Goal: Information Seeking & Learning: Learn about a topic

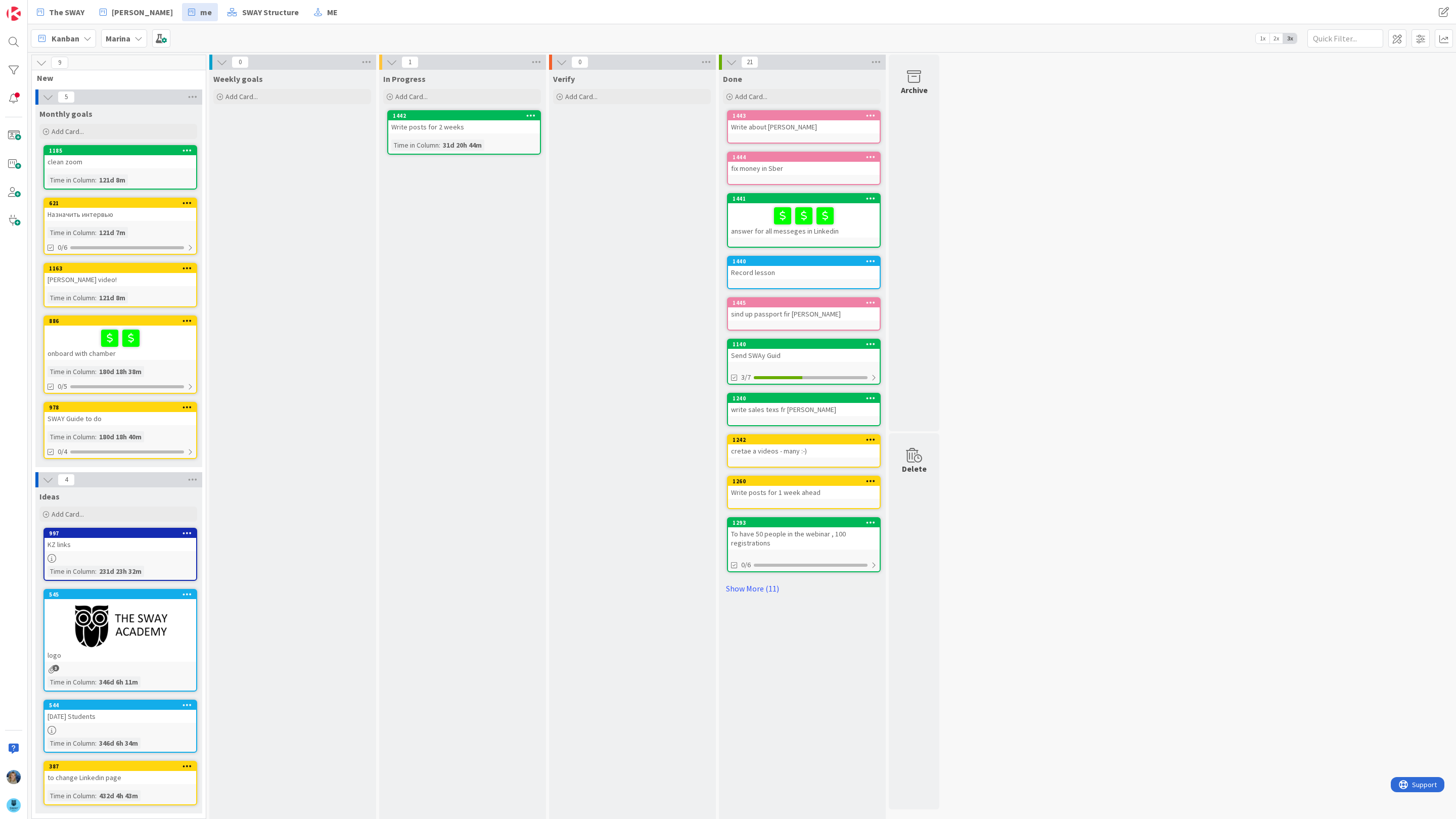
click at [120, 33] on b "Marina" at bounding box center [118, 38] width 25 height 10
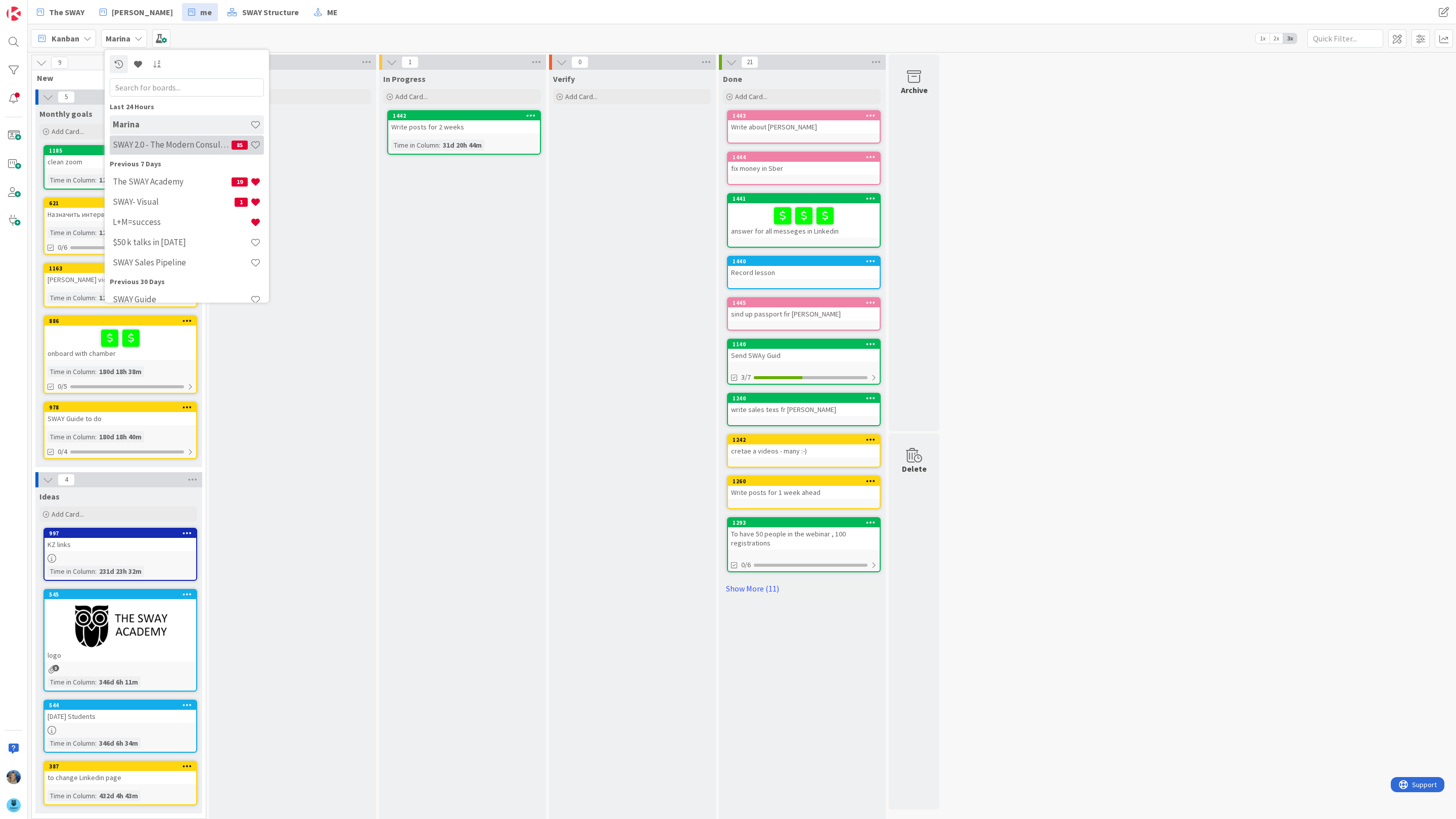
click at [155, 147] on h4 "SWAY 2.0 - The Modern Consulting Blueprint" at bounding box center [172, 144] width 118 height 10
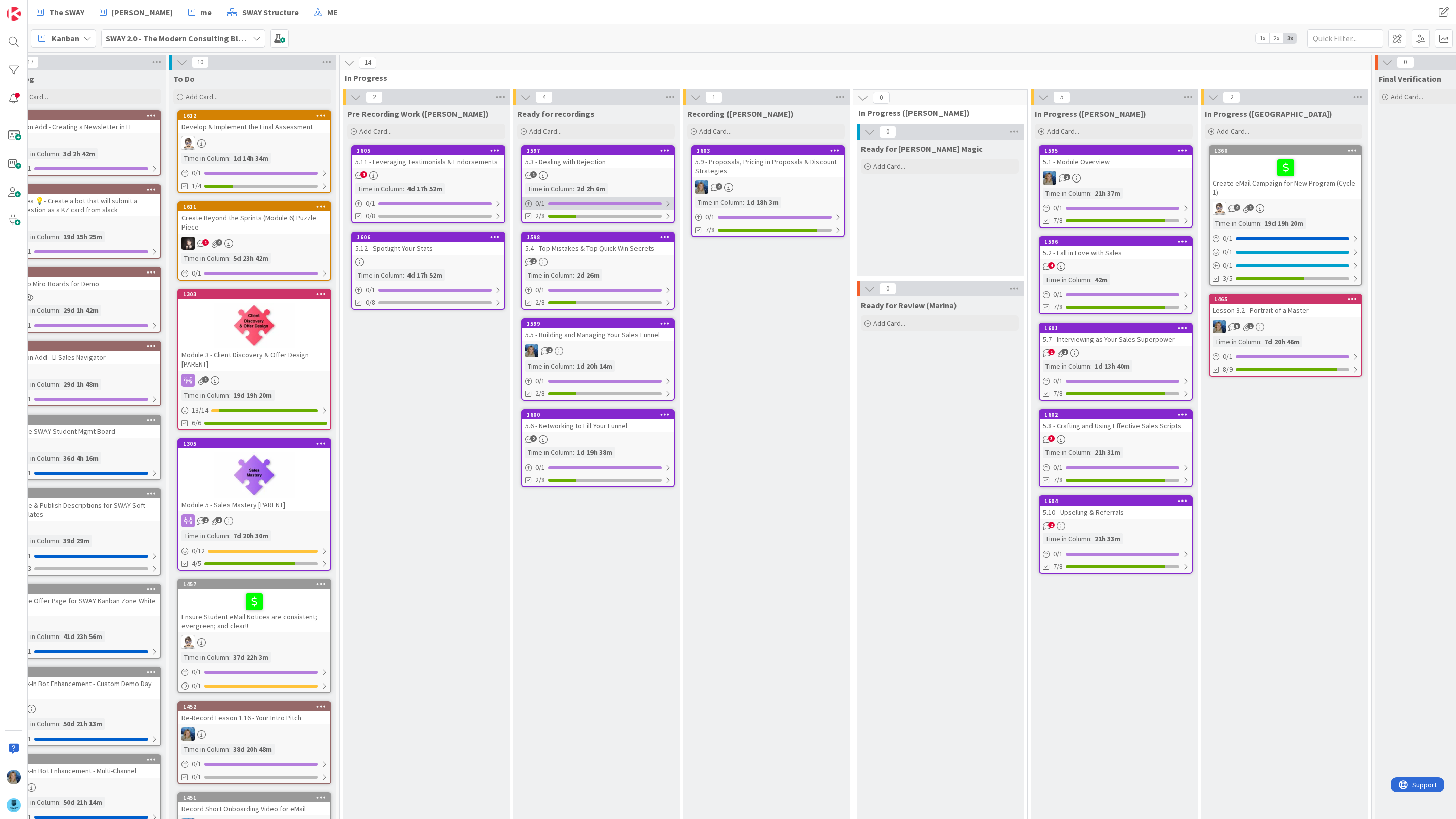
scroll to position [0, 40]
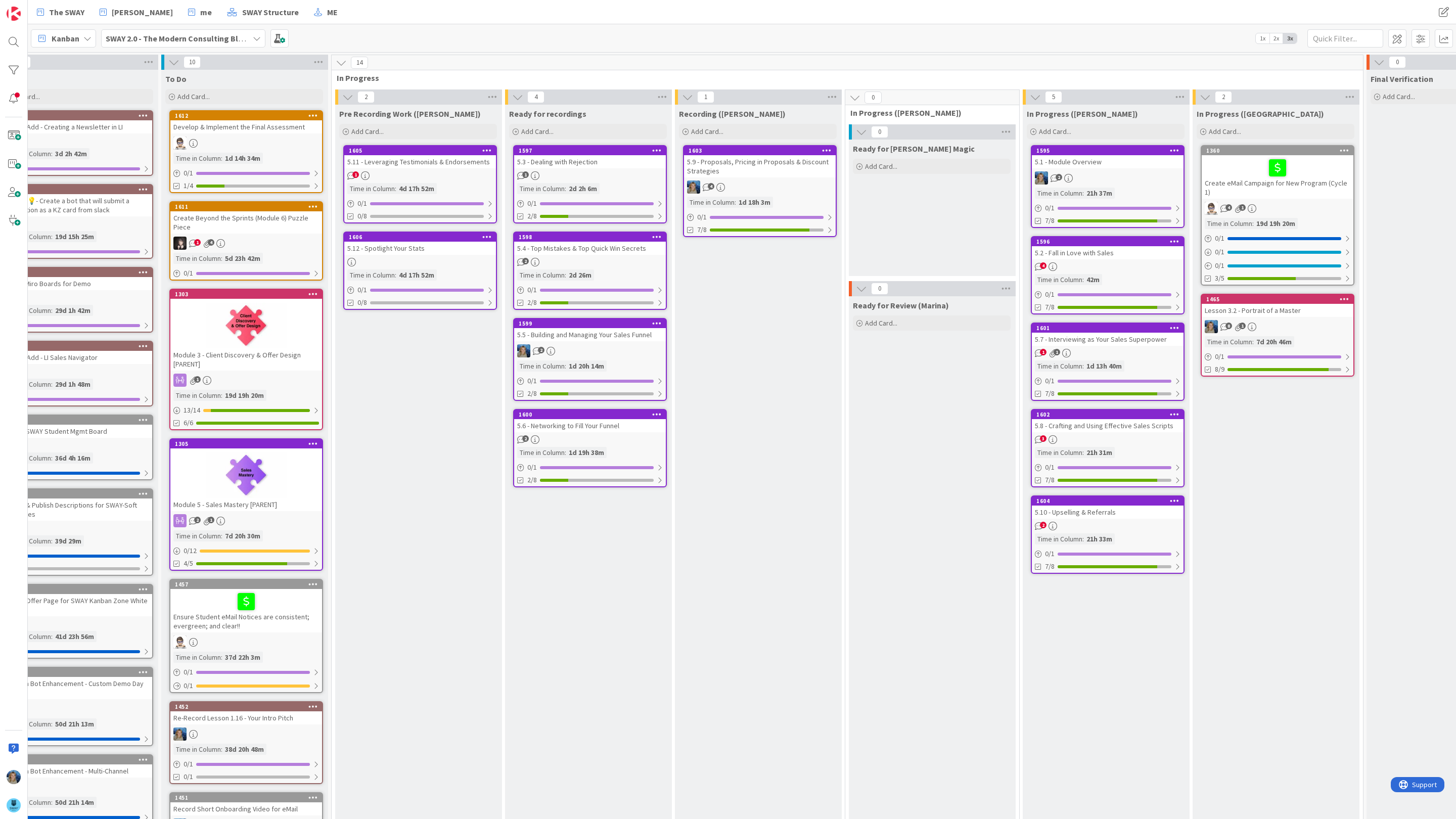
click at [592, 166] on div "5.3 - Dealing with Rejection" at bounding box center [590, 161] width 152 height 13
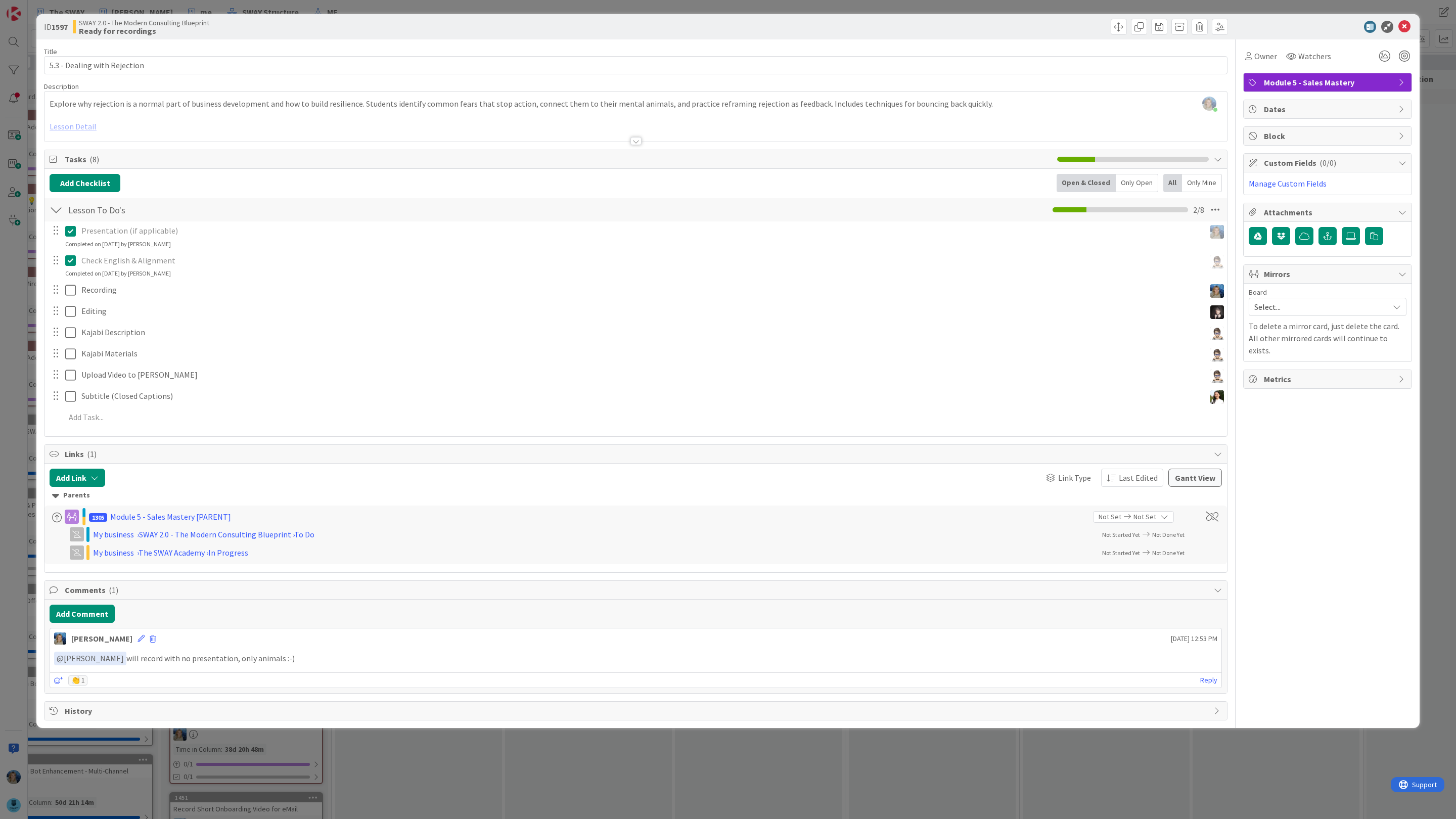
click at [88, 129] on div at bounding box center [635, 128] width 1183 height 26
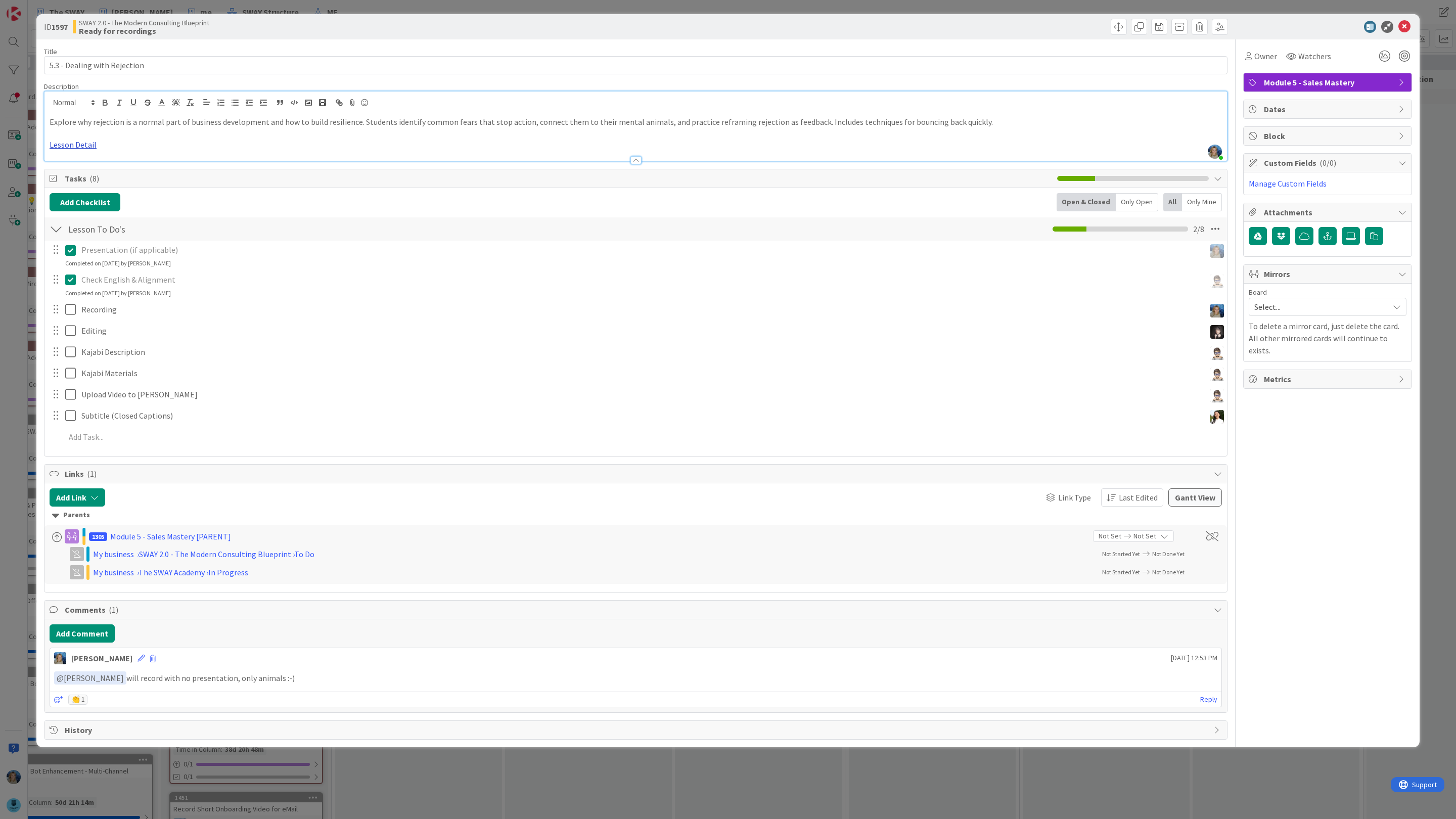
click at [84, 145] on link "Lesson Detail" at bounding box center [73, 144] width 47 height 10
click at [98, 164] on link "[URL][DOMAIN_NAME]" at bounding box center [74, 164] width 69 height 13
click at [1453, 112] on div "ID 1597 SWAY 2.0 - The Modern Consulting Blueprint Ready for recordings Title 2…" at bounding box center [728, 410] width 1456 height 819
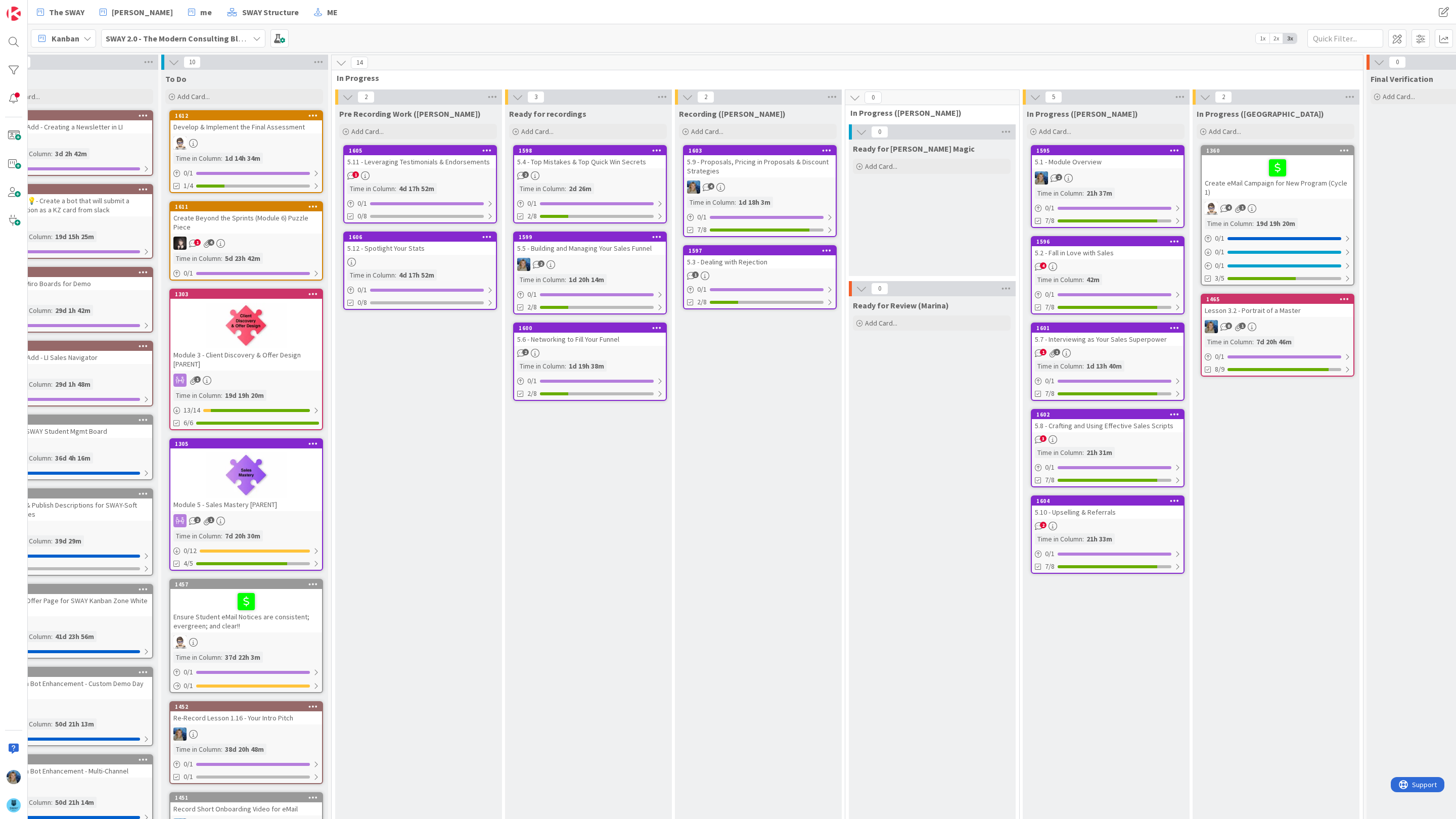
click at [762, 270] on link "1597 5.3 - Dealing with Rejection 1 0 / 1 2/8" at bounding box center [760, 277] width 153 height 64
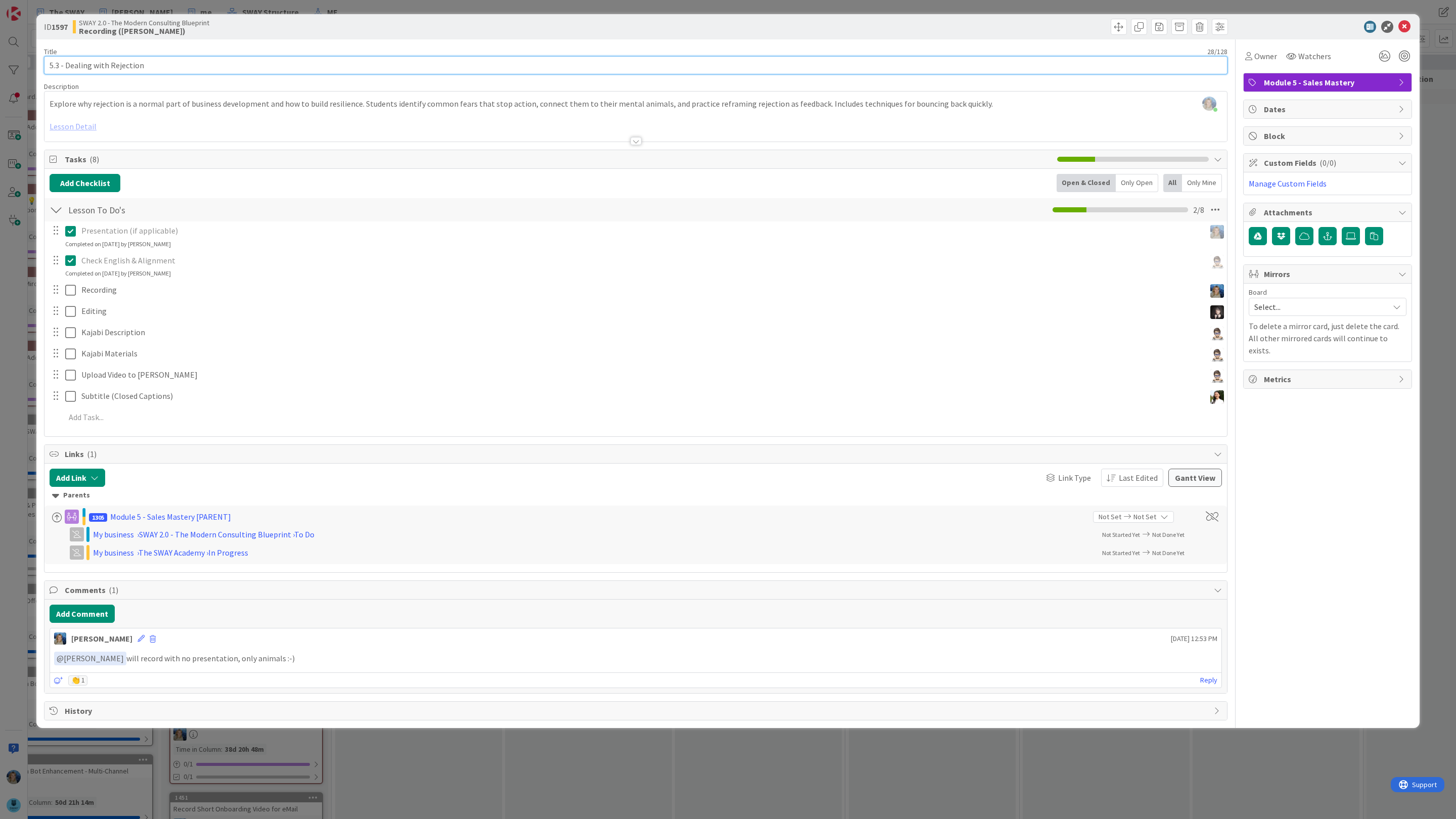
drag, startPoint x: 165, startPoint y: 62, endPoint x: 40, endPoint y: 69, distance: 125.2
click at [40, 69] on div "ID 1597 SWAY 2.0 - The Modern Consulting Blueprint Recording ([PERSON_NAME]) Ti…" at bounding box center [728, 371] width 1383 height 714
click at [1406, 27] on icon at bounding box center [1405, 27] width 12 height 12
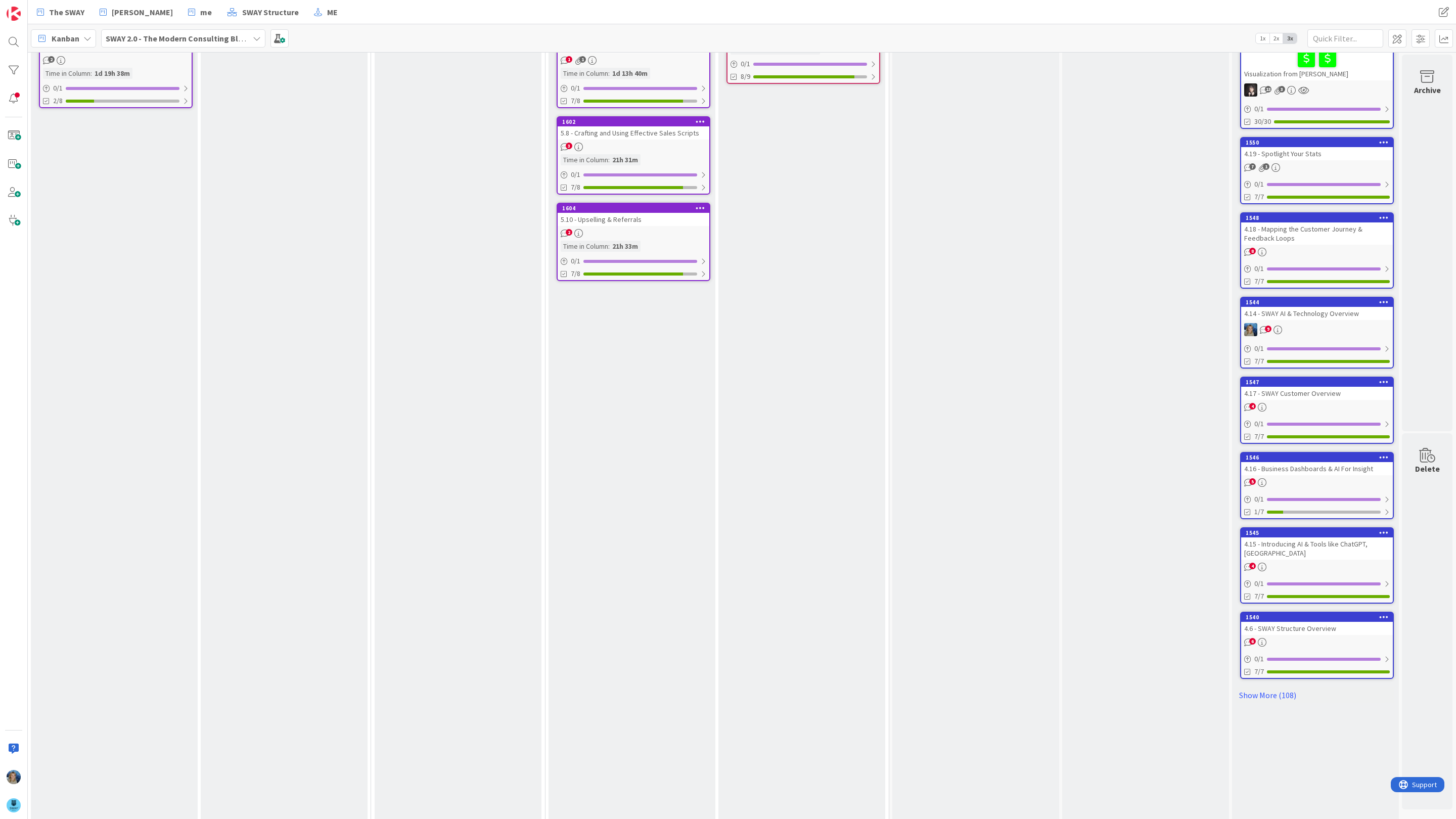
scroll to position [338, 515]
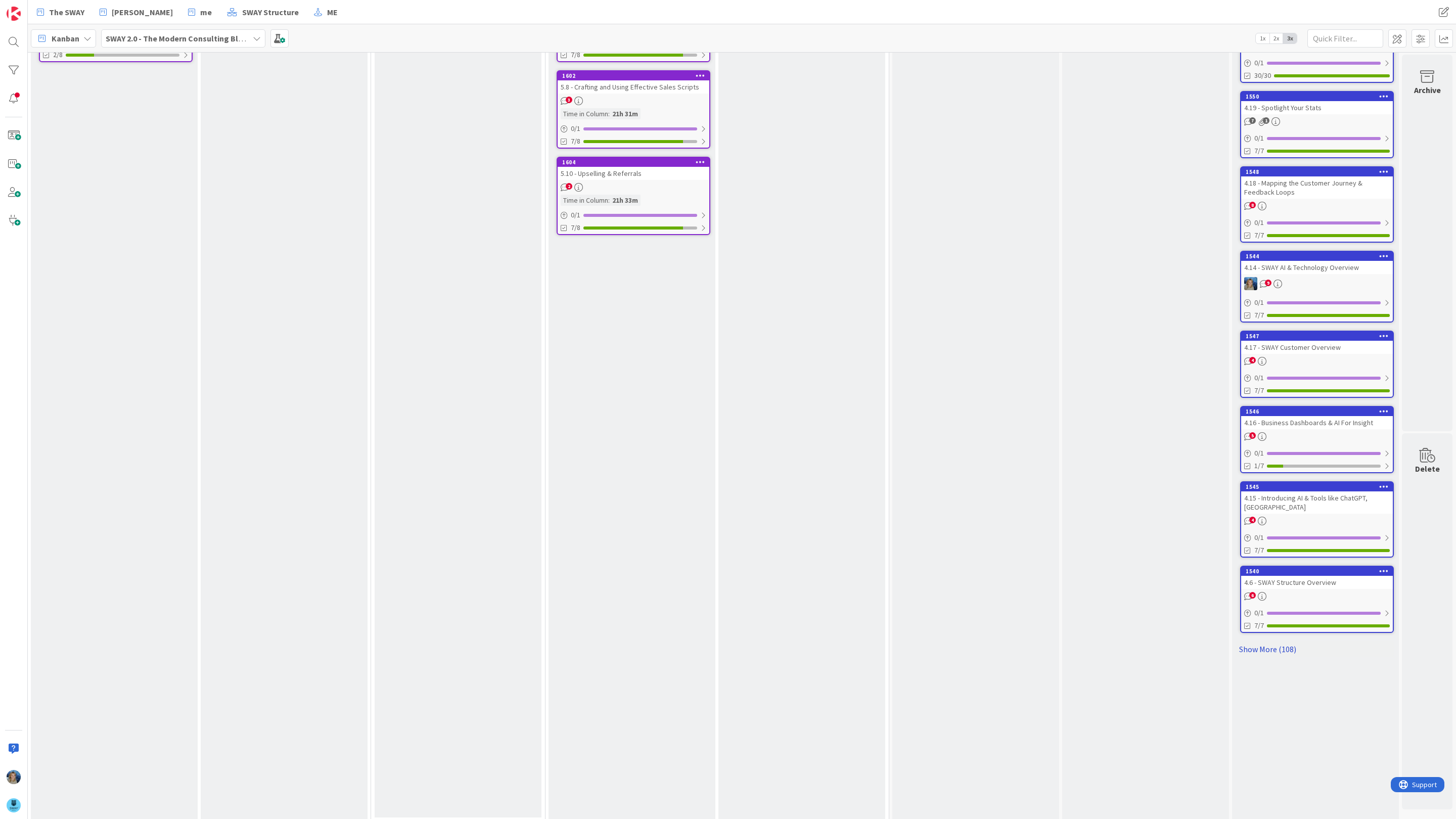
click at [1268, 642] on link "Show More (108)" at bounding box center [1315, 649] width 158 height 16
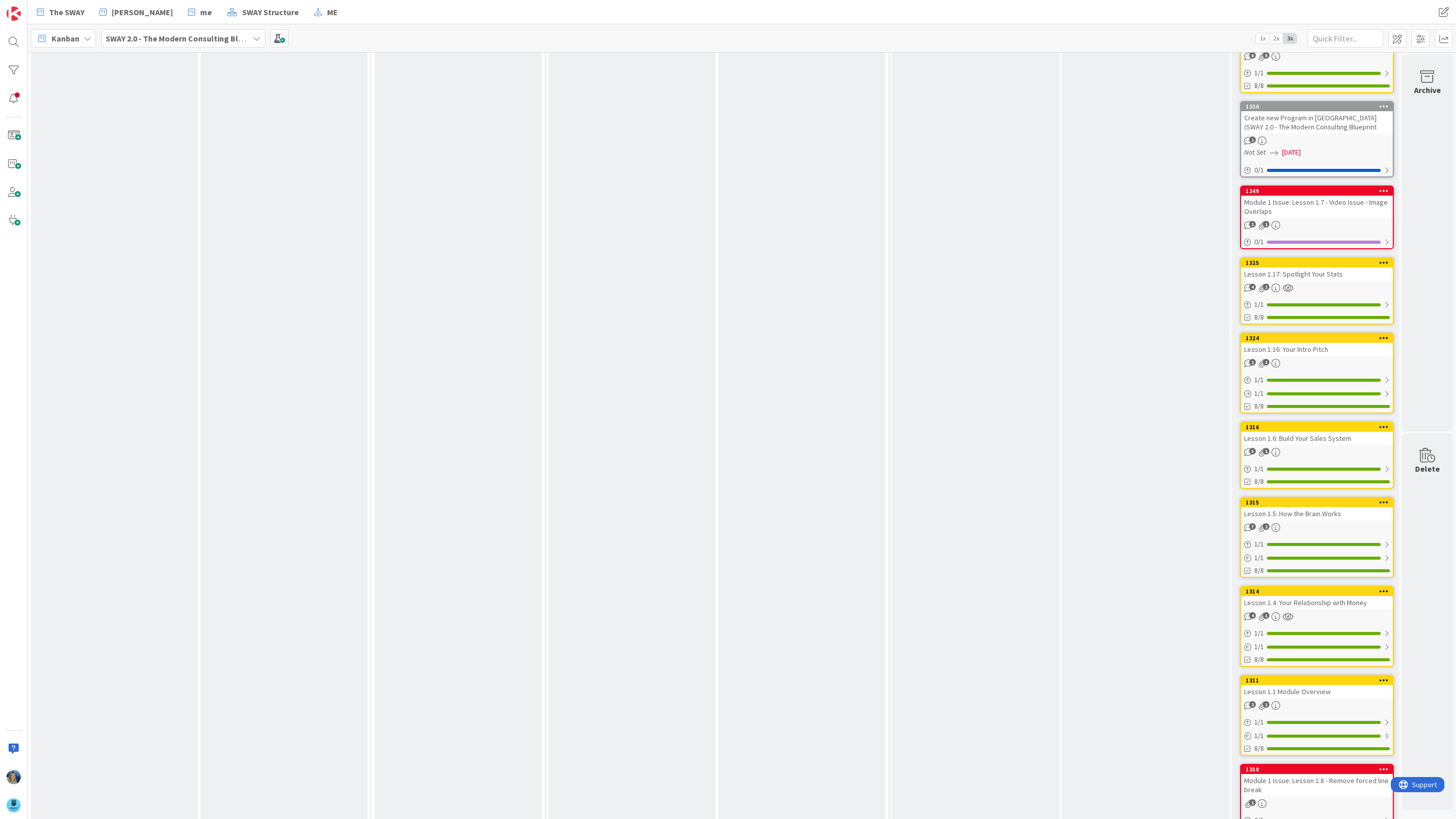
scroll to position [7822, 515]
click at [1331, 507] on div "Lesson 1.5: How the Brain Works" at bounding box center [1317, 513] width 152 height 13
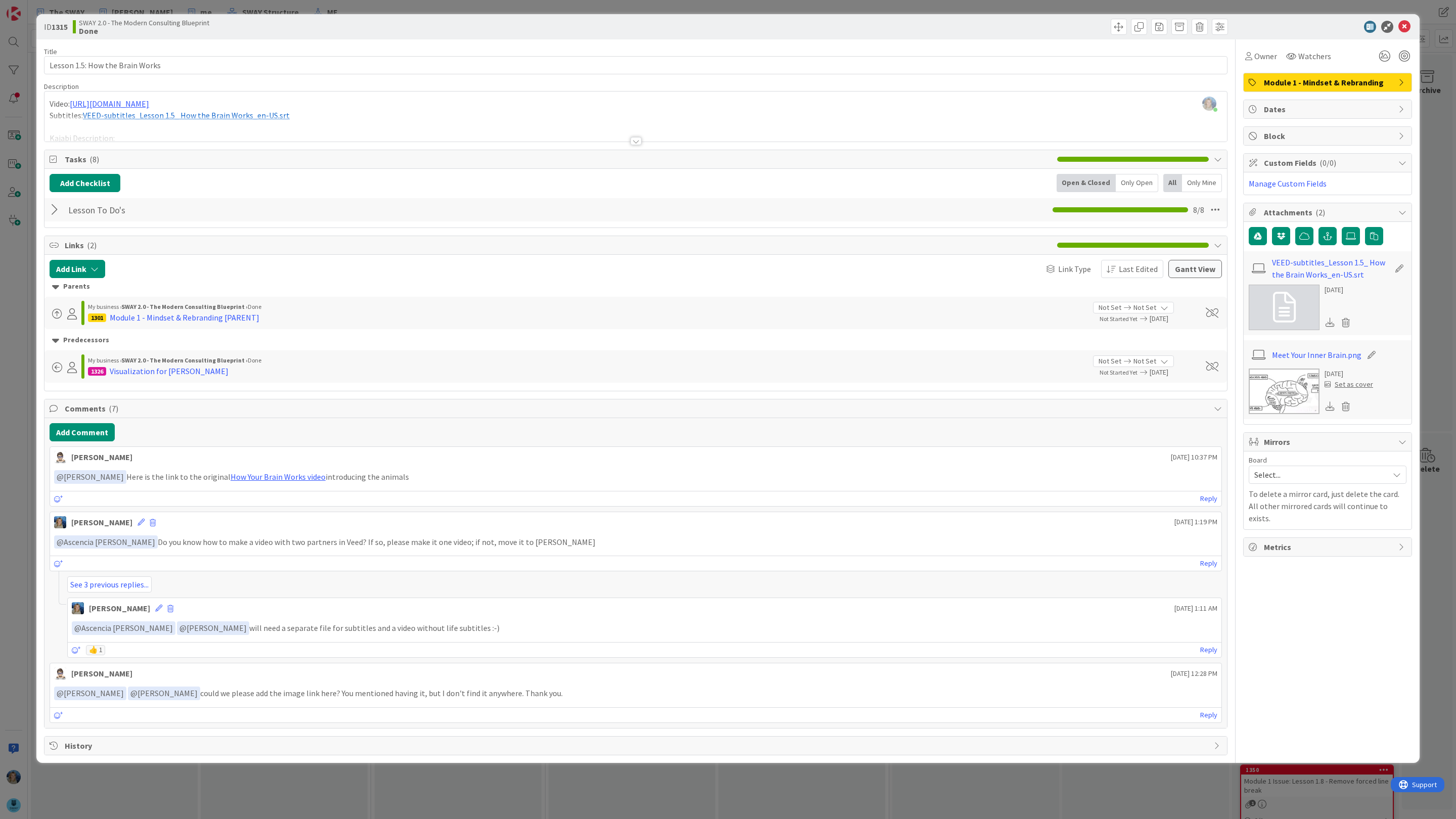
click at [1275, 388] on img at bounding box center [1283, 391] width 70 height 46
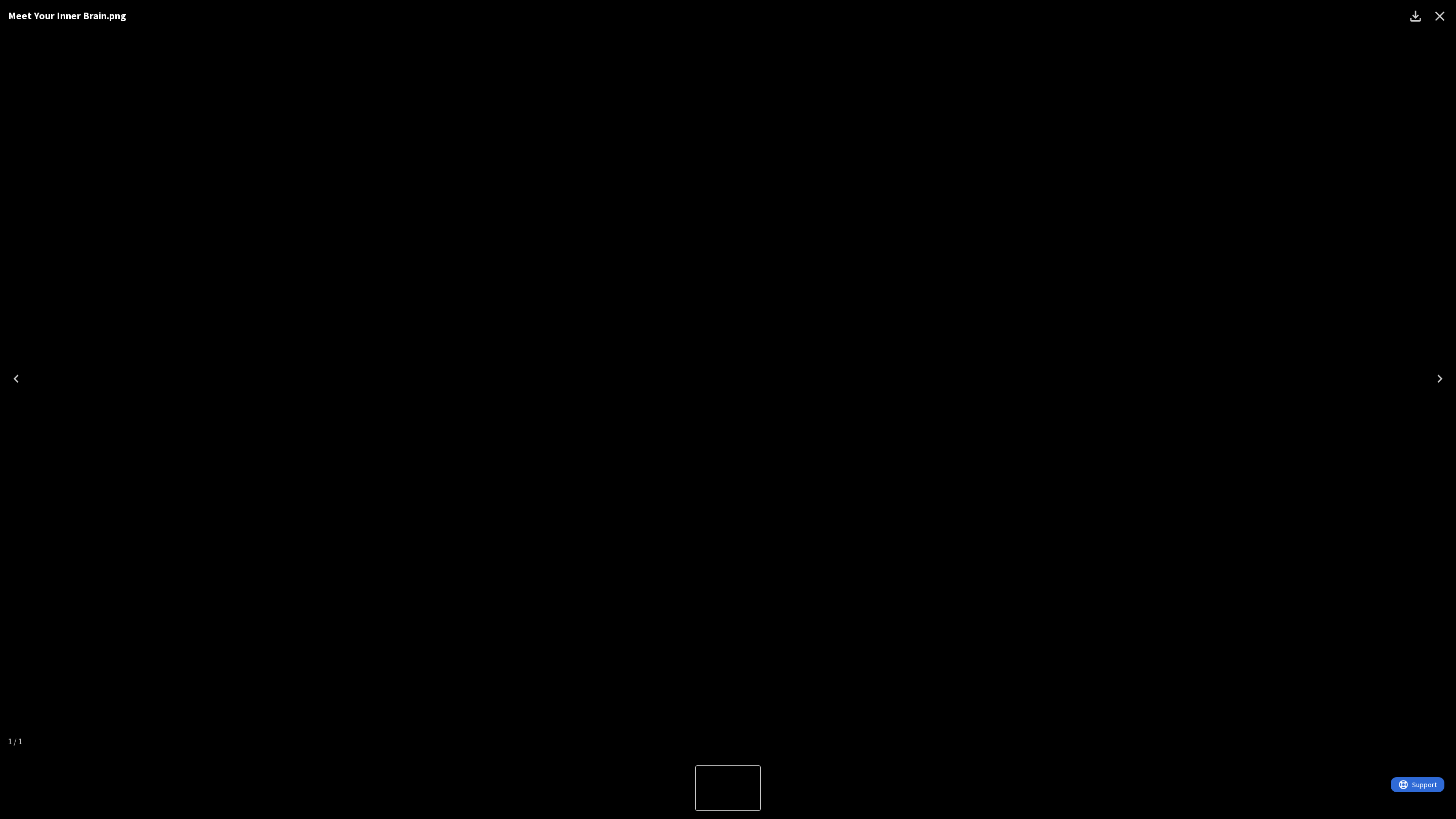
click at [1417, 17] on icon "Download" at bounding box center [1416, 16] width 11 height 11
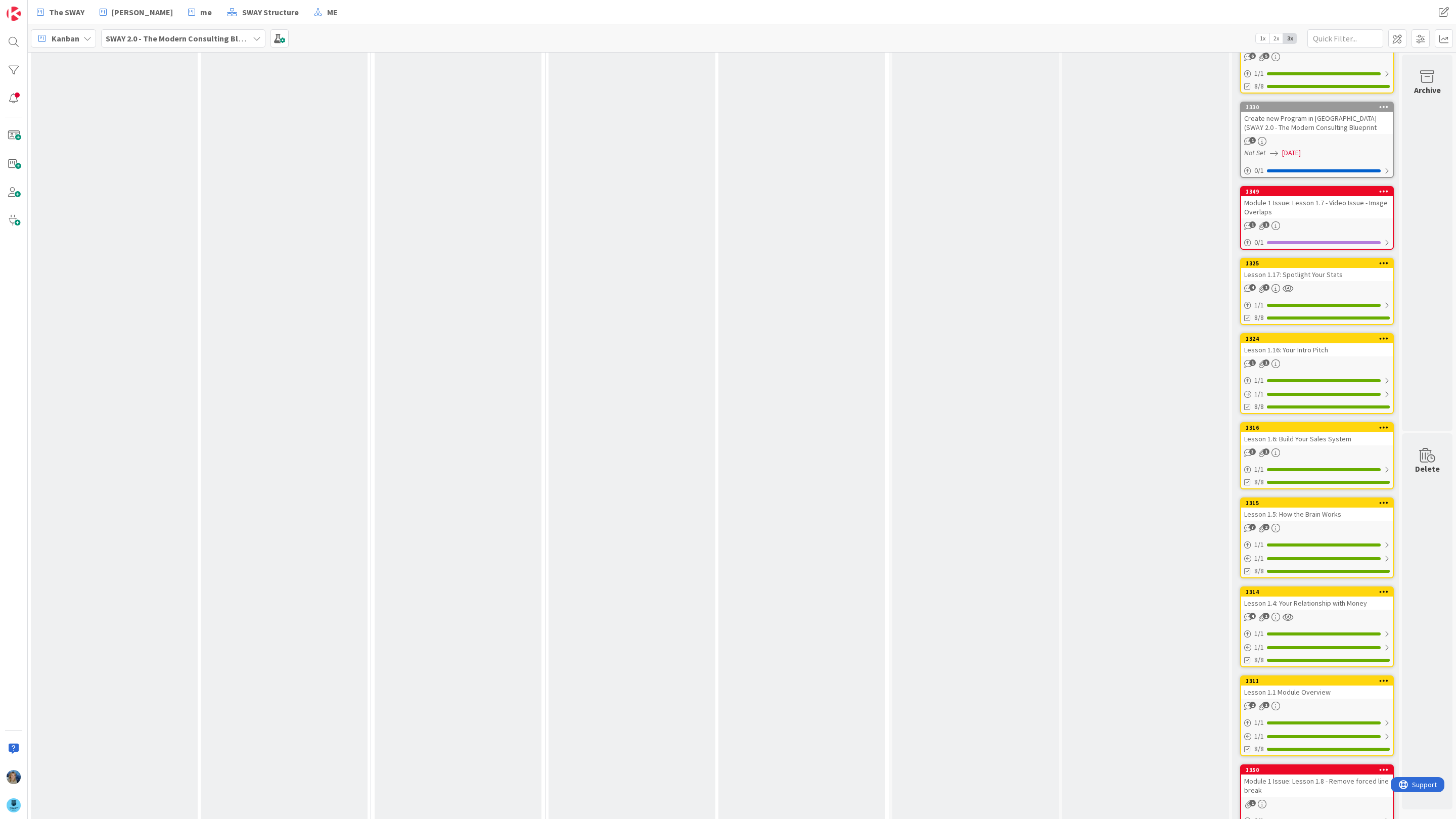
click at [1318, 523] on div "7 2" at bounding box center [1317, 527] width 152 height 9
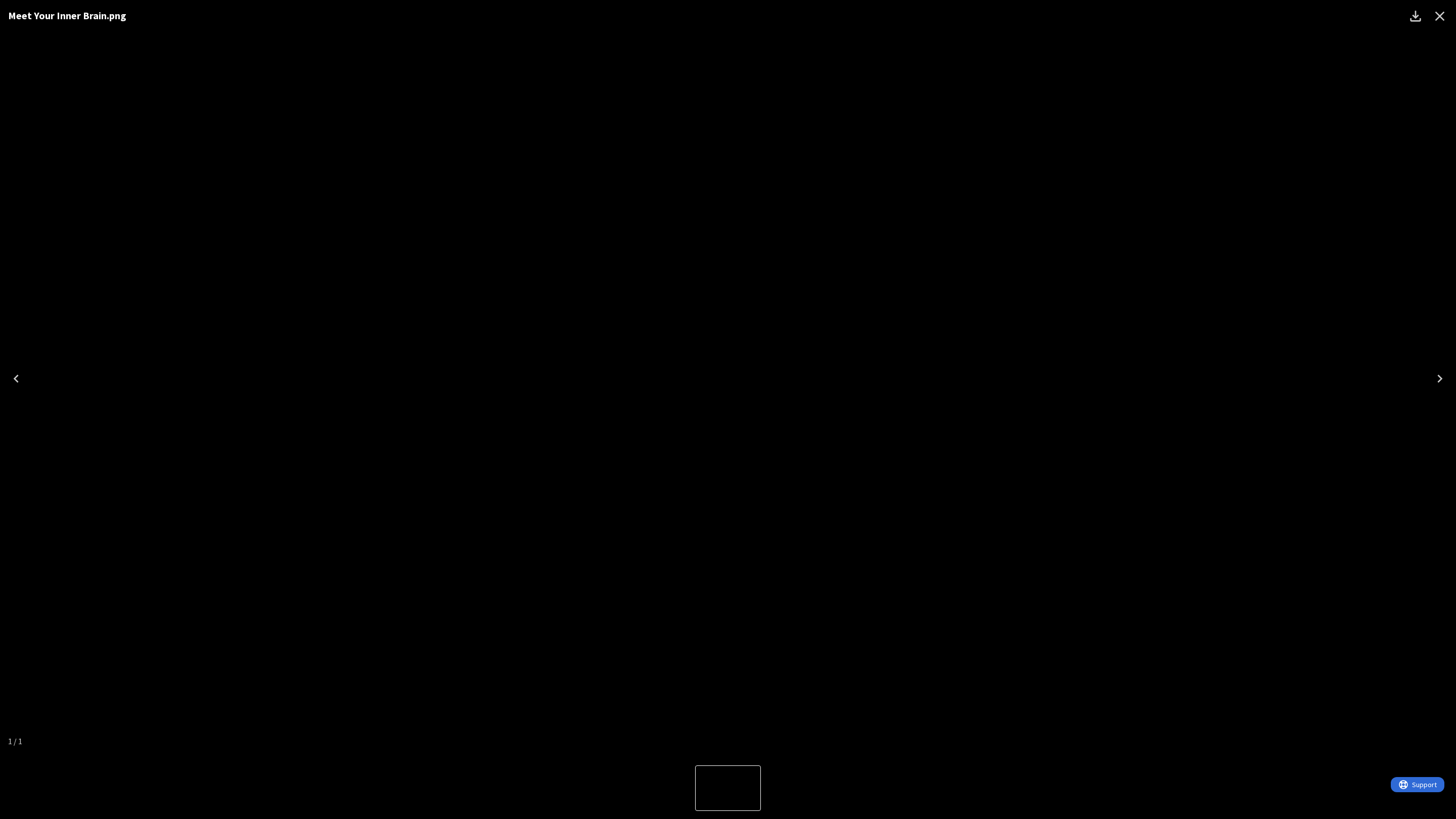
click at [1301, 379] on div "Meet Your Inner Brain.png" at bounding box center [728, 379] width 1456 height 757
click at [1441, 13] on icon "Close" at bounding box center [1440, 16] width 9 height 9
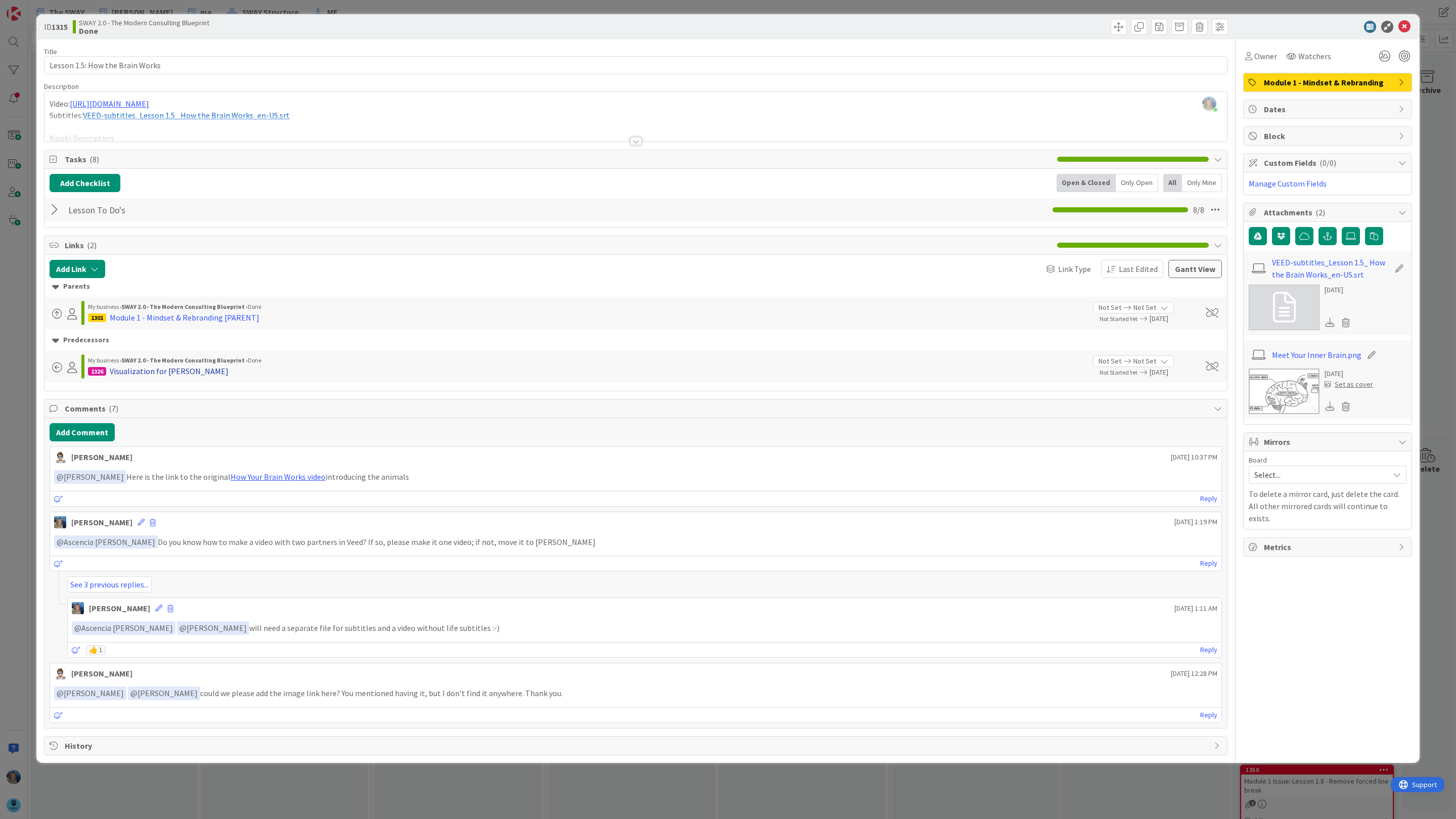
click at [151, 374] on div "Visualization for [PERSON_NAME]" at bounding box center [169, 371] width 118 height 12
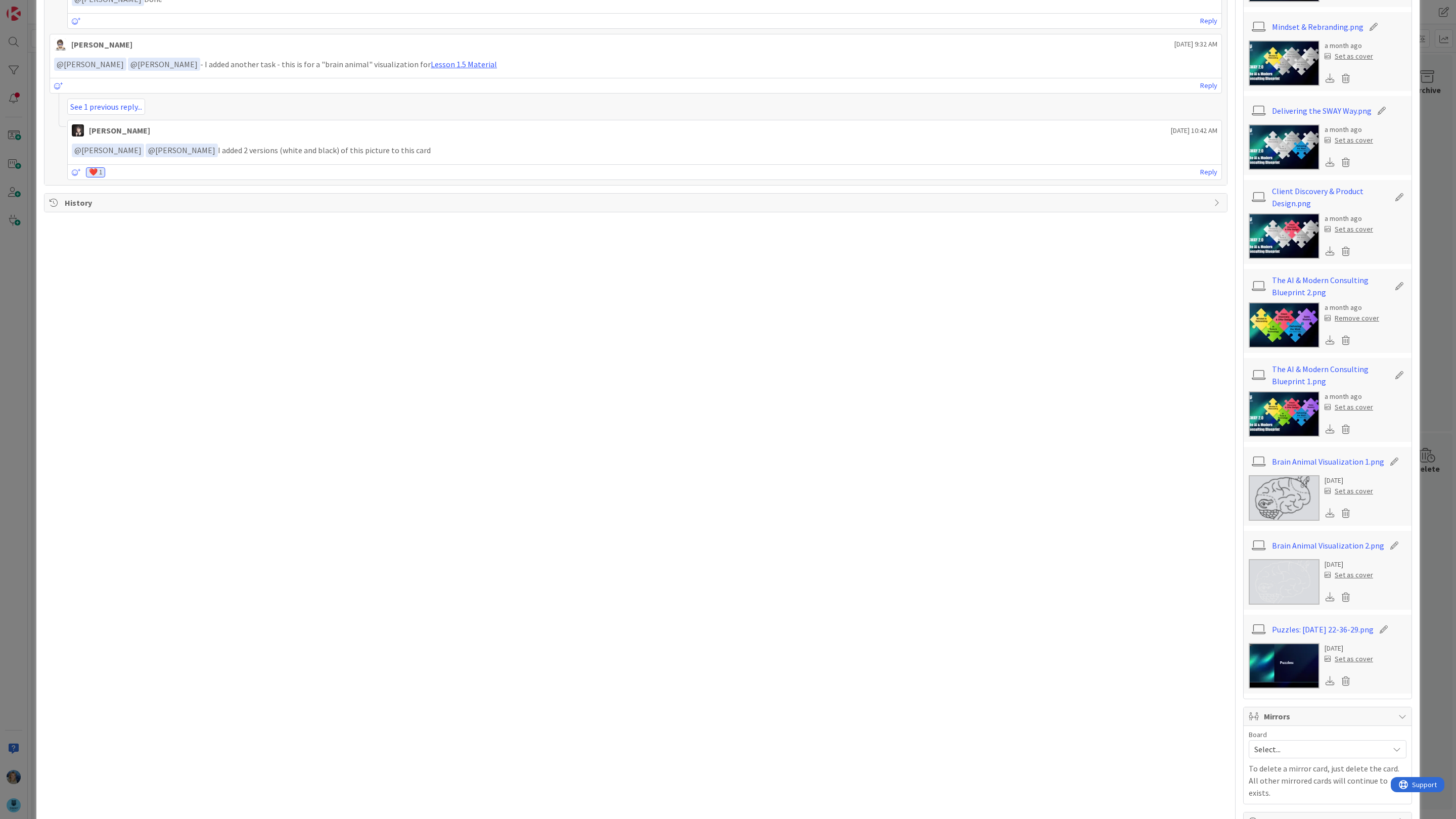
scroll to position [1279, 0]
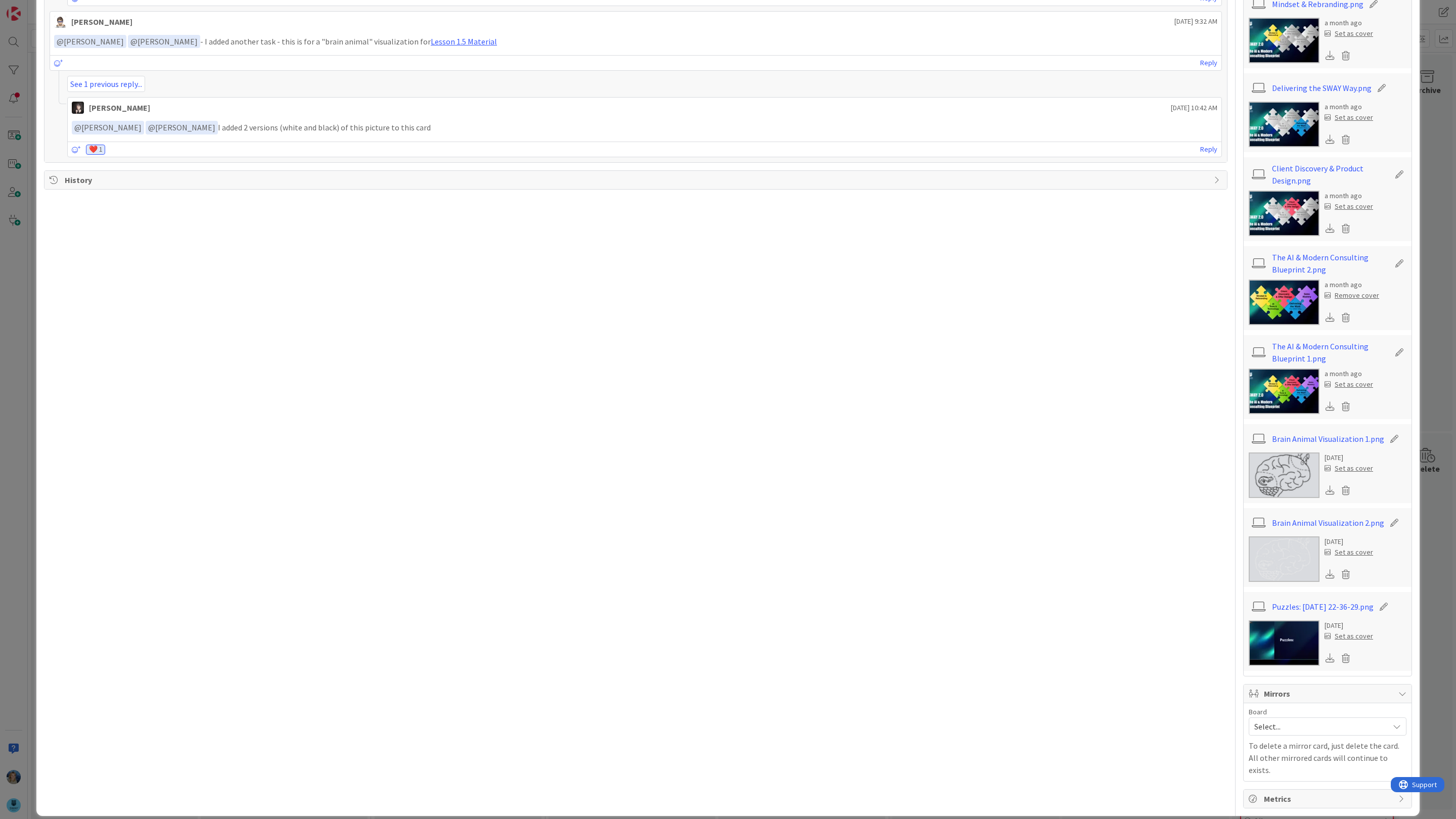
click at [1281, 472] on img at bounding box center [1283, 475] width 70 height 46
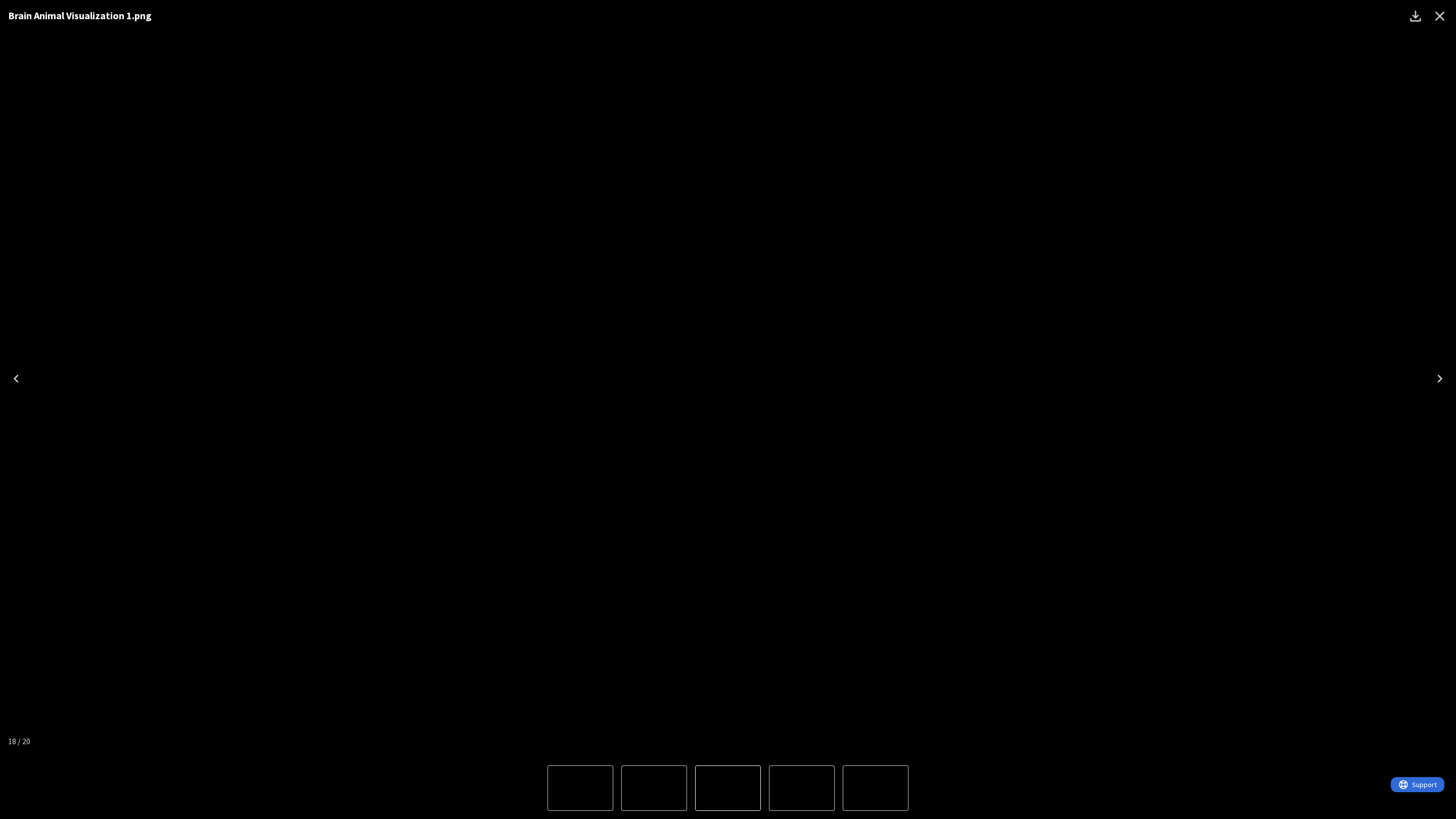
click at [1439, 378] on icon "Next" at bounding box center [1440, 378] width 16 height 16
click at [1435, 375] on icon "Next" at bounding box center [1440, 378] width 16 height 16
click at [1437, 19] on icon "Close" at bounding box center [1440, 16] width 9 height 9
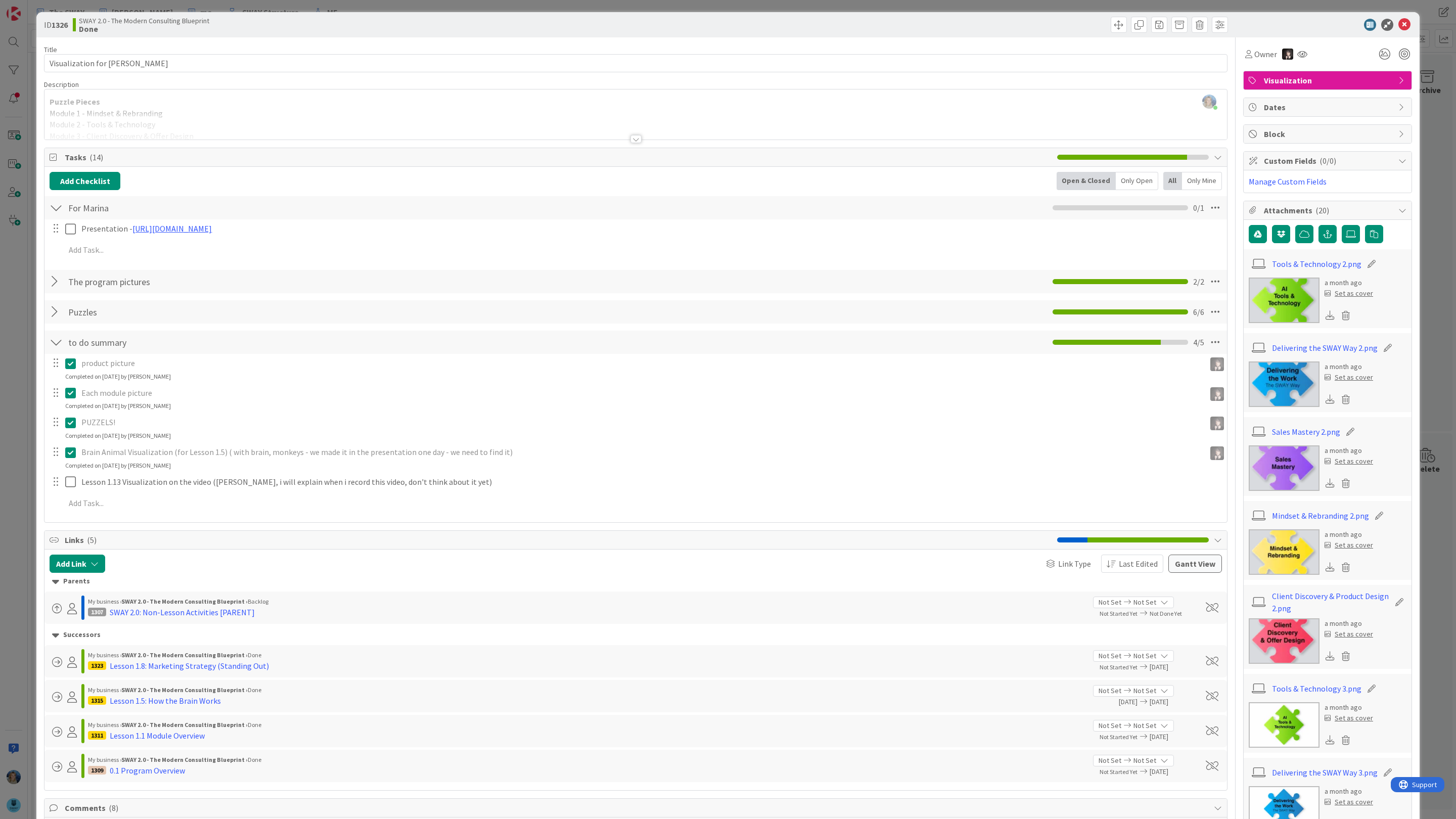
scroll to position [0, 0]
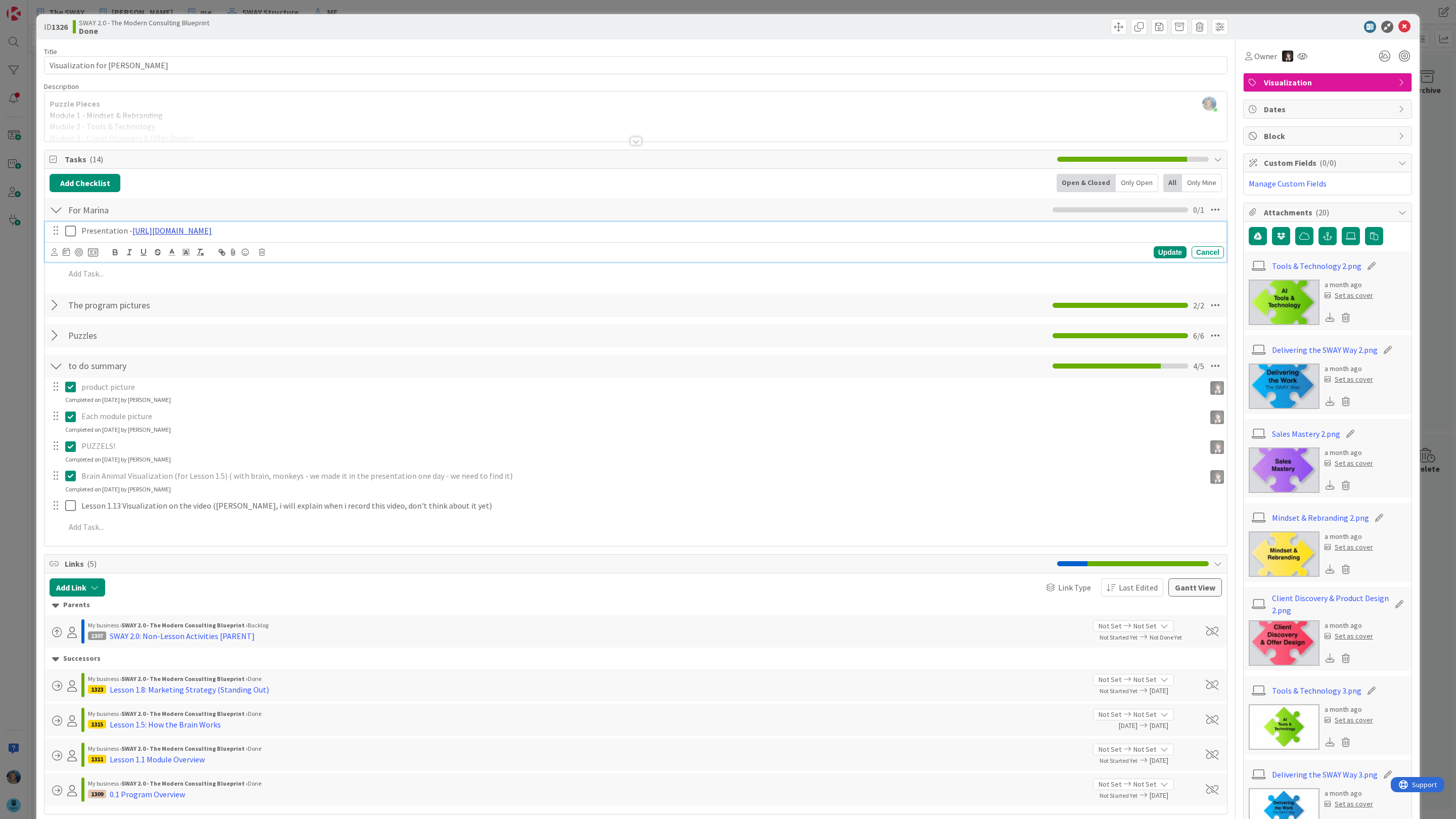
click at [212, 231] on link "[URL][DOMAIN_NAME]" at bounding box center [172, 230] width 79 height 10
click at [235, 253] on link "[URL][DOMAIN_NAME]" at bounding box center [207, 250] width 69 height 13
click at [1408, 26] on icon at bounding box center [1405, 27] width 12 height 12
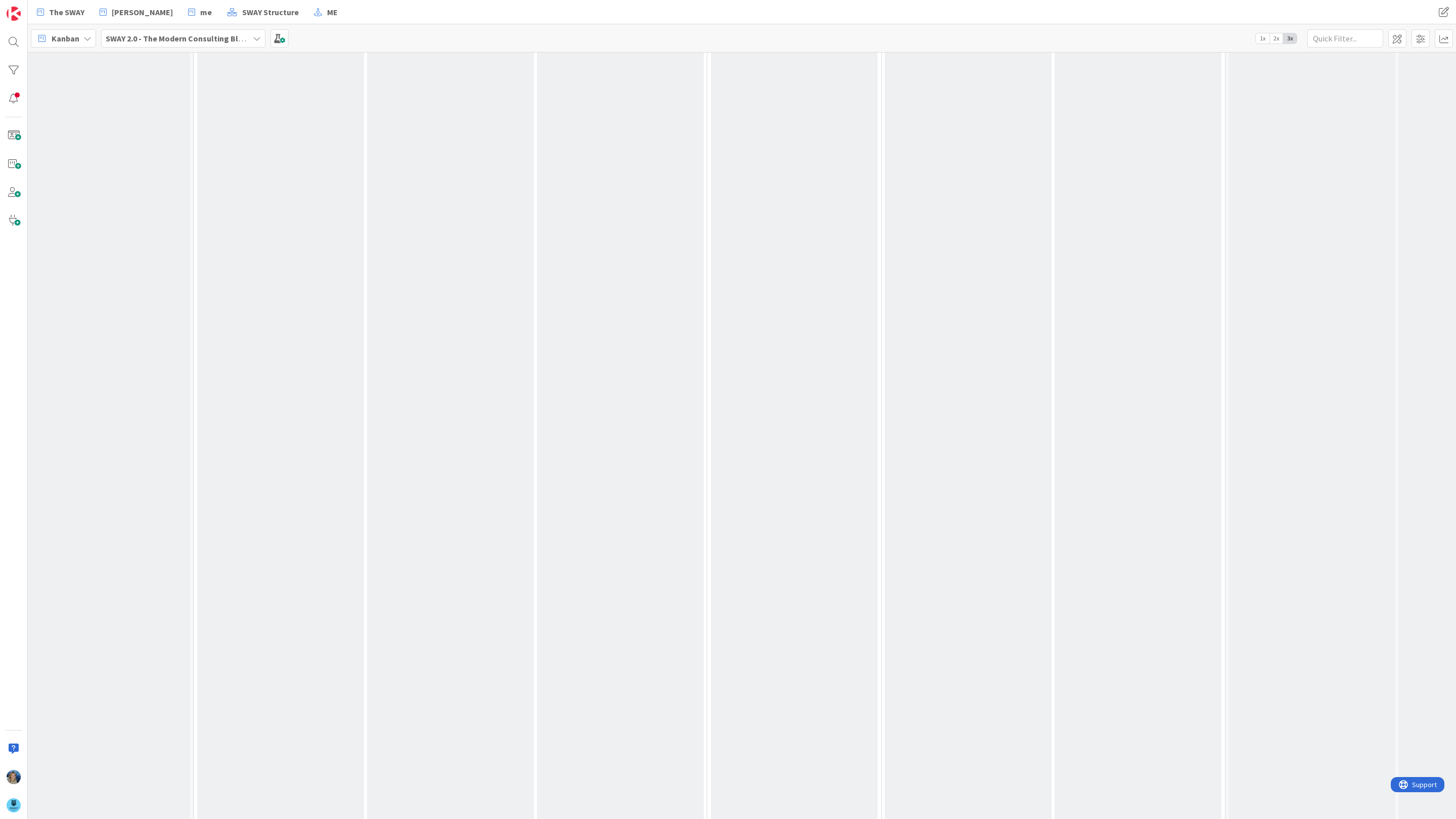
scroll to position [6759, 0]
click at [1275, 39] on span "2x" at bounding box center [1276, 38] width 14 height 10
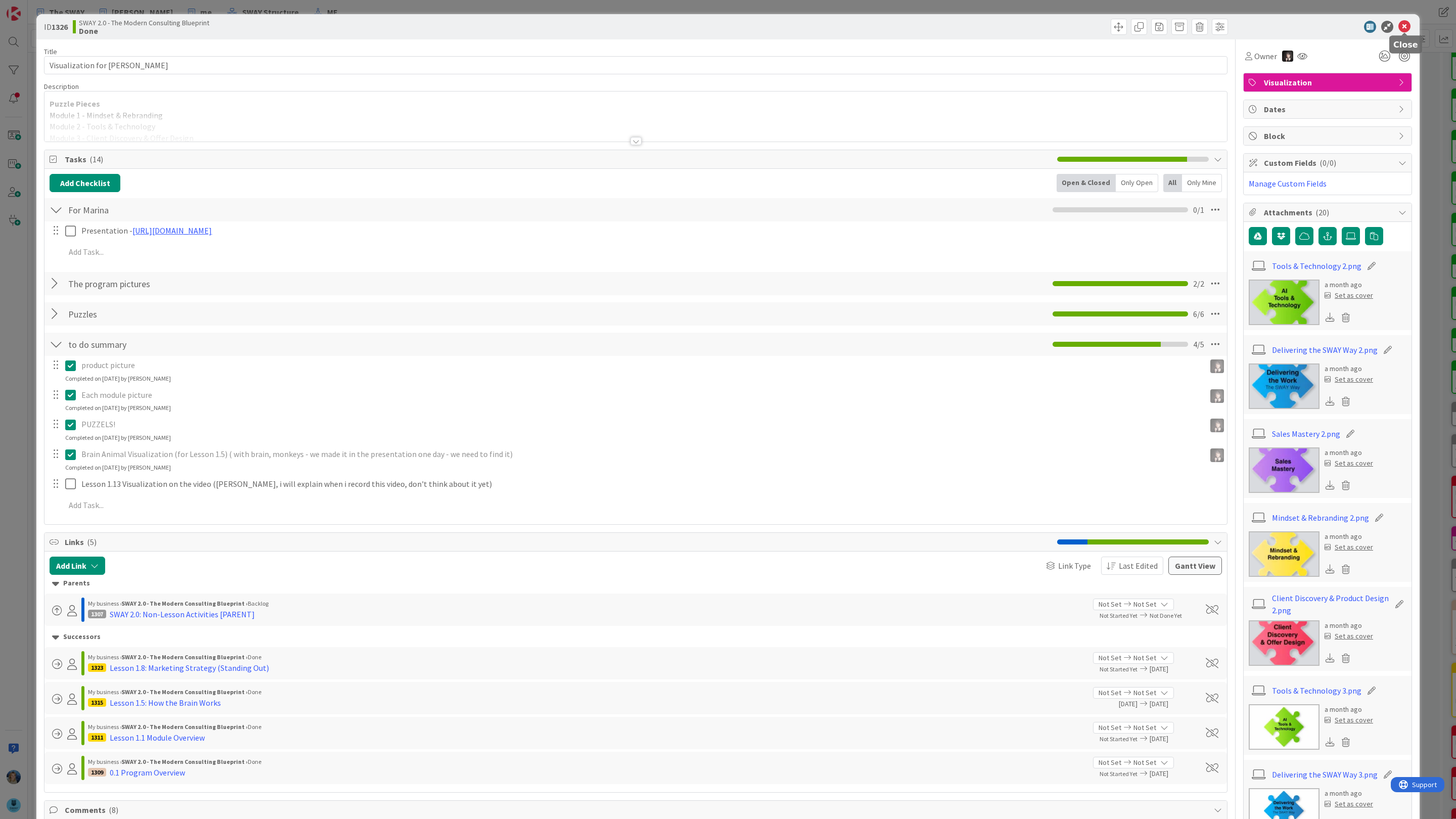
click at [1404, 26] on icon at bounding box center [1405, 27] width 12 height 12
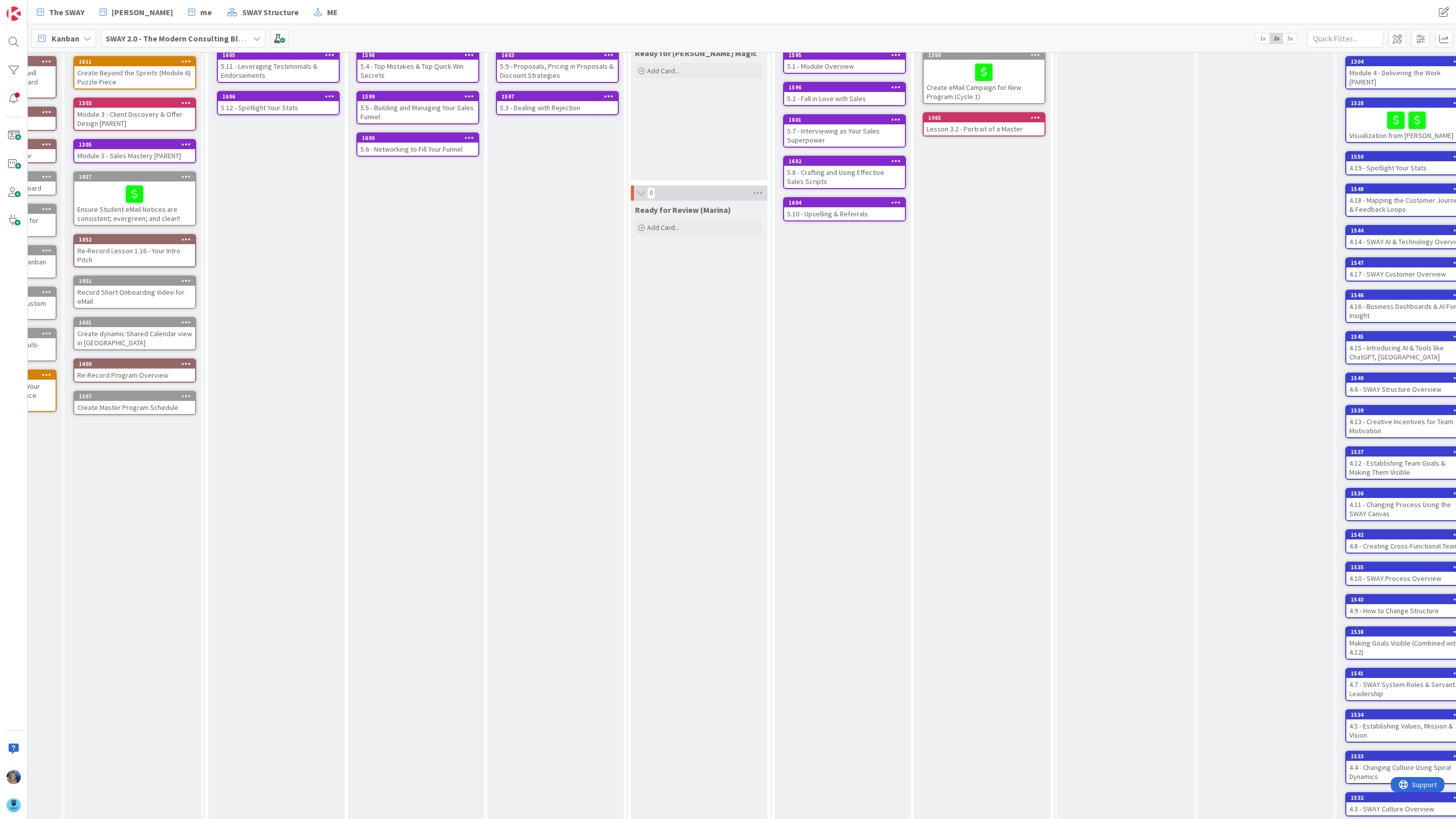
scroll to position [0, 106]
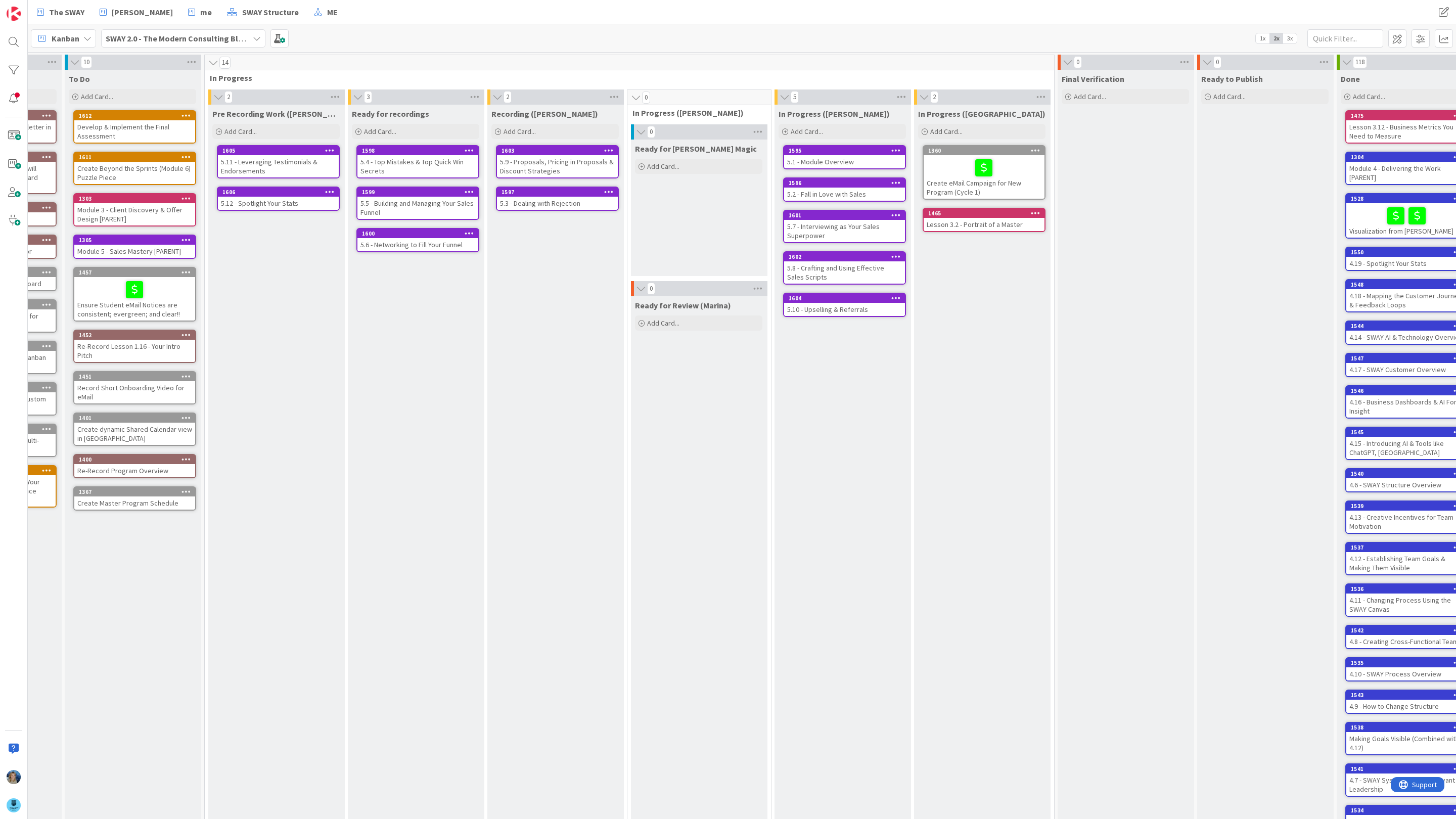
click at [527, 201] on div "5.3 - Dealing with Rejection" at bounding box center [558, 203] width 121 height 13
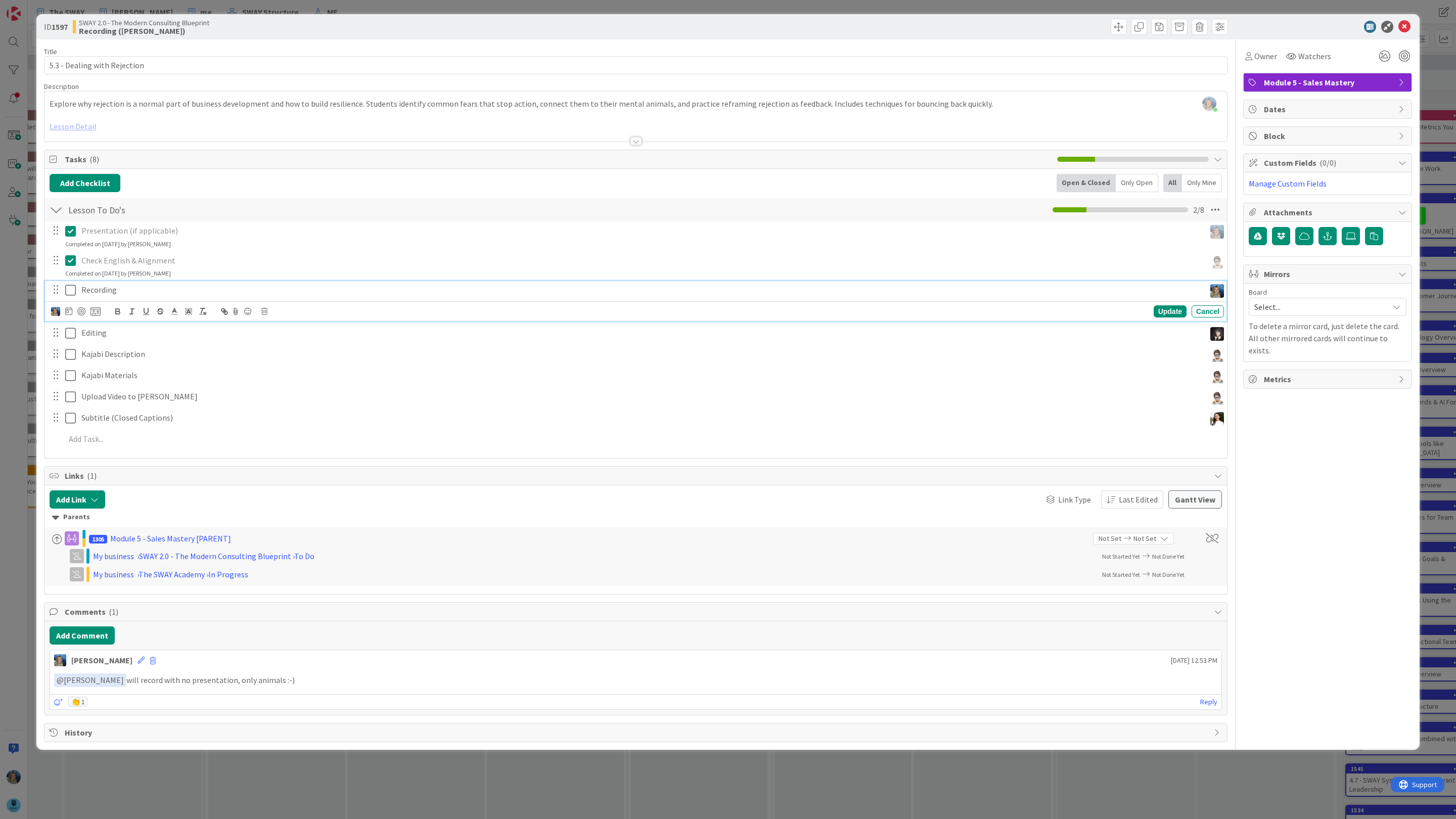
click at [184, 290] on p "Recording" at bounding box center [641, 290] width 1120 height 12
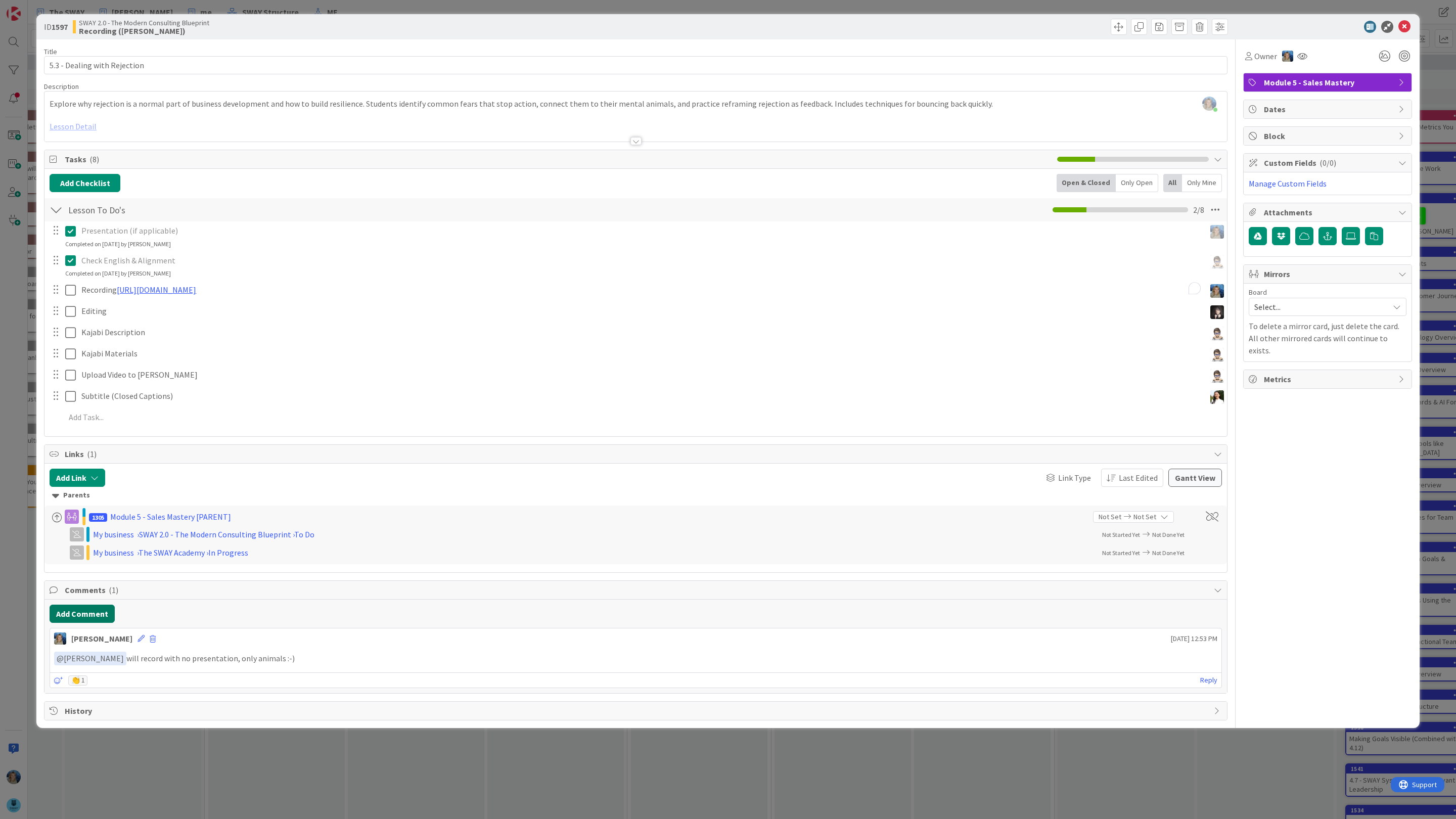
click at [84, 643] on div "Add Comment [PERSON_NAME] [DATE] 12:53 PM ﻿ @ [PERSON_NAME] ﻿ will record with …" at bounding box center [635, 646] width 1183 height 94
click at [91, 614] on button "Add Comment" at bounding box center [82, 614] width 65 height 19
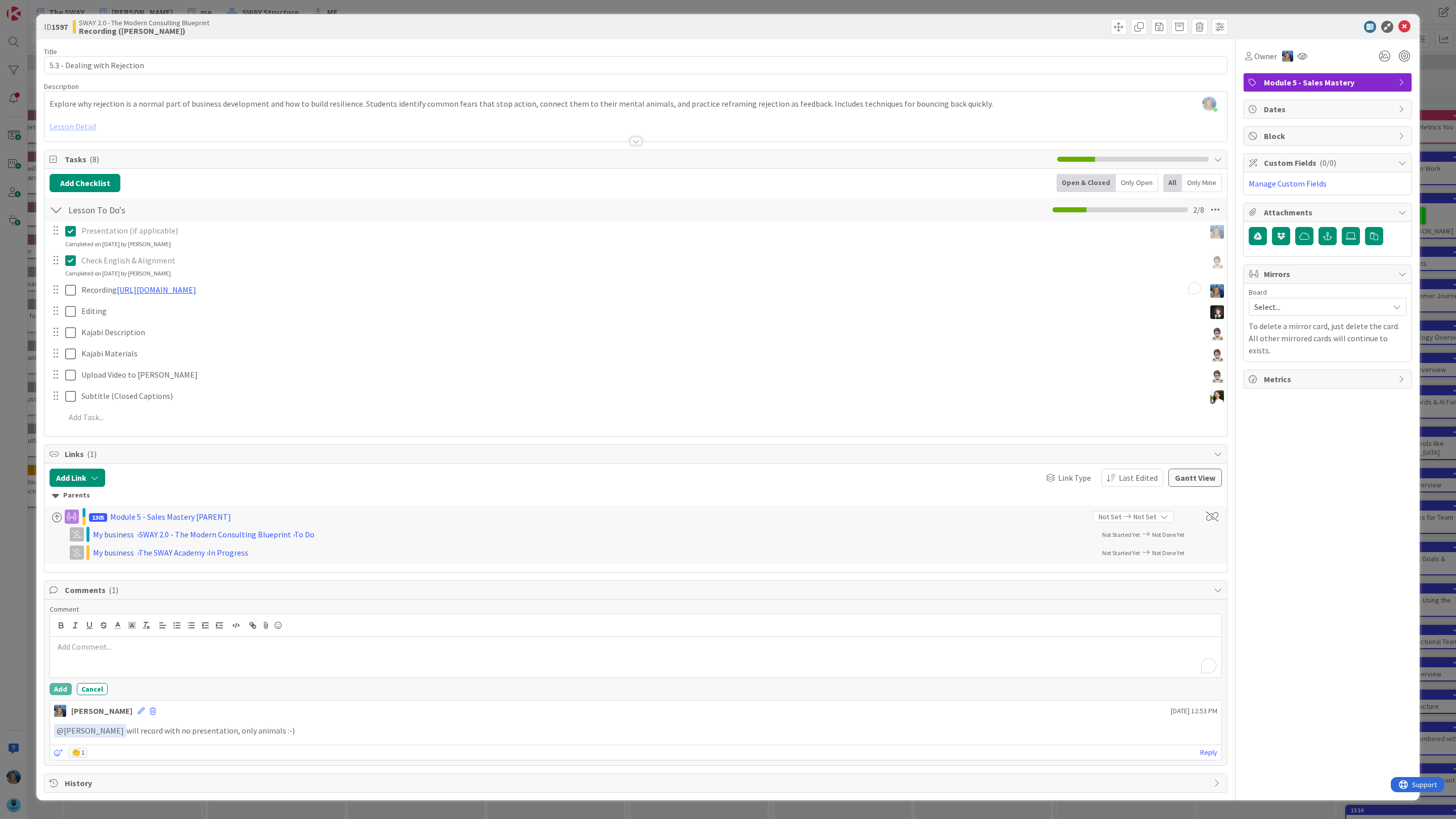
click at [93, 653] on p "To enrich screen reader interactions, please activate Accessibility in Grammarl…" at bounding box center [636, 646] width 1163 height 12
click at [125, 766] on li "[PERSON_NAME]" at bounding box center [136, 762] width 161 height 19
click at [1430, 98] on div "ID 1597 SWAY 2.0 - The Modern Consulting Blueprint Recording ([PERSON_NAME]) Ti…" at bounding box center [728, 410] width 1456 height 819
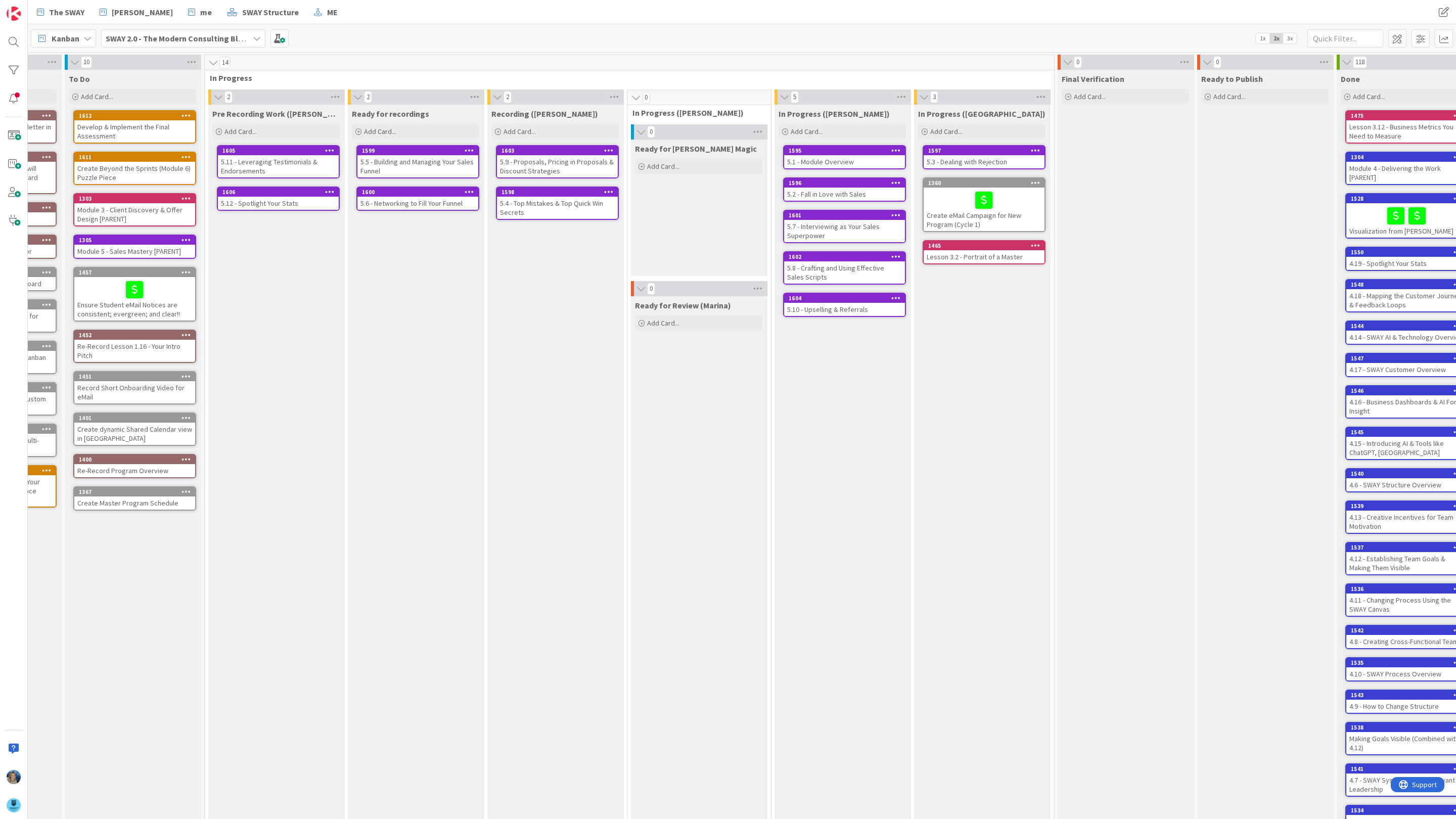
click at [549, 204] on div "5.4 - Top Mistakes & Top Quick Win Secrets" at bounding box center [558, 207] width 121 height 22
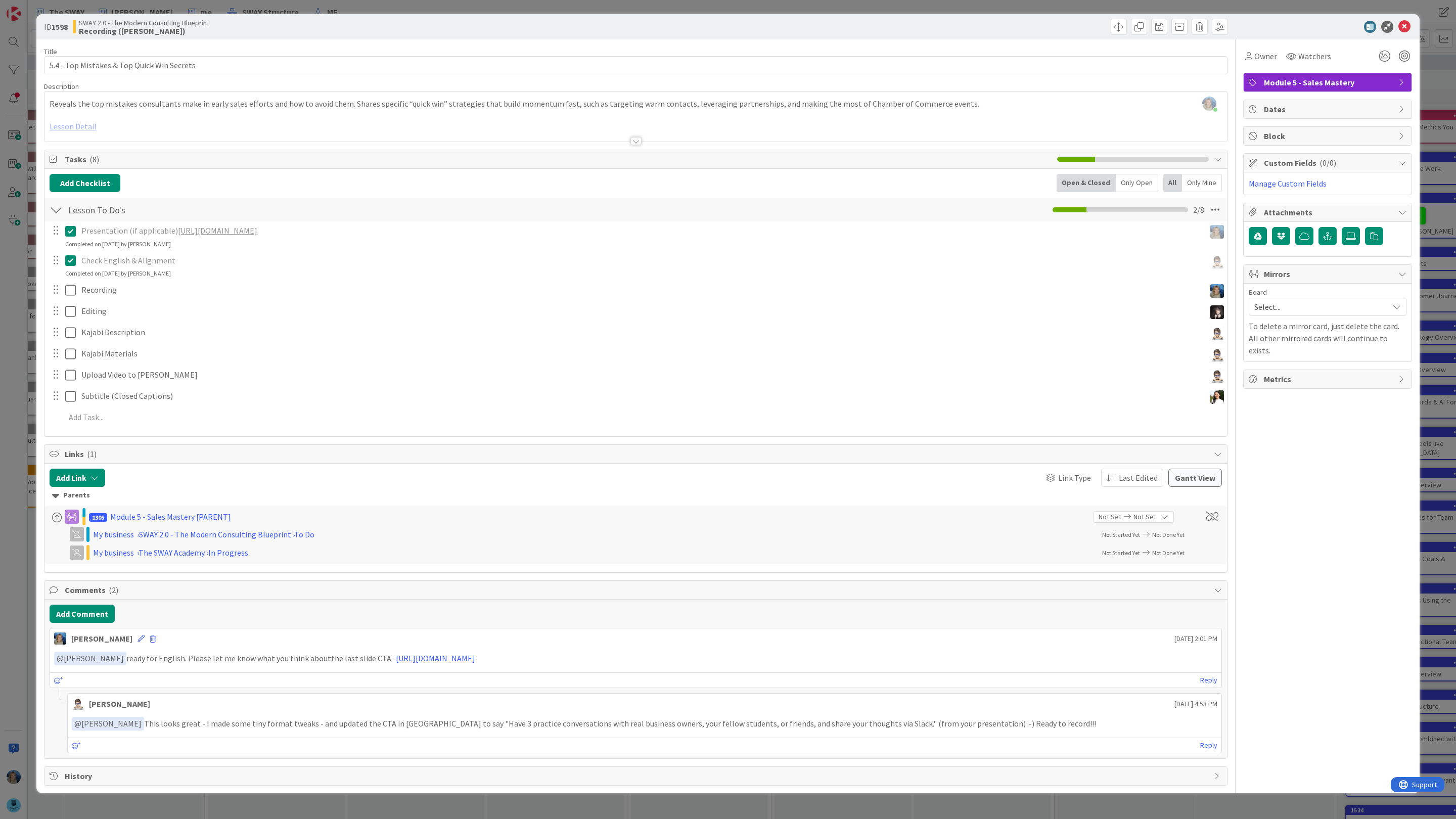
click at [218, 229] on link "[URL][DOMAIN_NAME]" at bounding box center [218, 230] width 79 height 10
click at [84, 125] on div at bounding box center [635, 128] width 1183 height 26
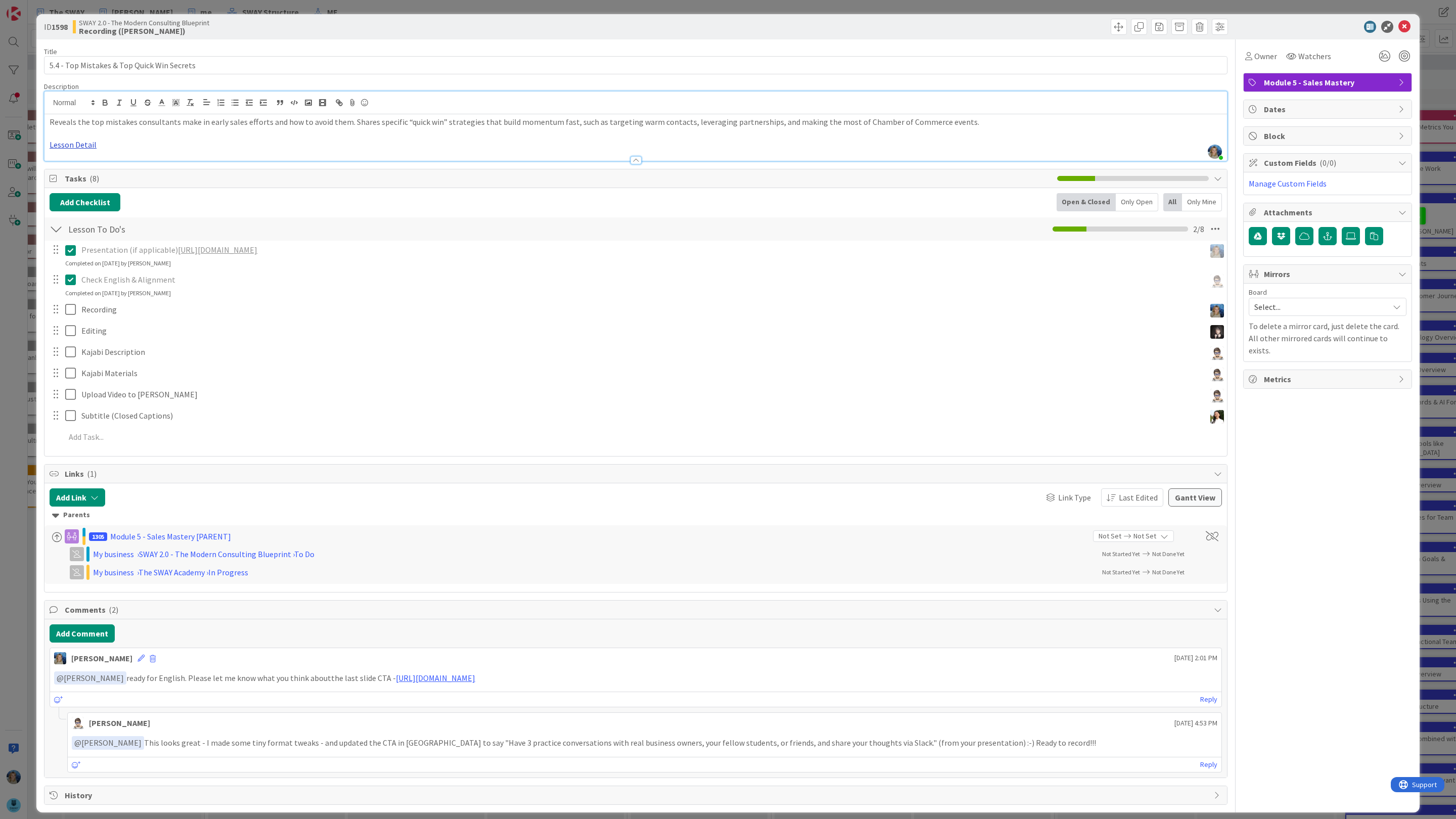
click at [79, 146] on link "Lesson Detail" at bounding box center [73, 144] width 47 height 10
click at [84, 159] on link "[URL][DOMAIN_NAME]" at bounding box center [74, 164] width 69 height 13
click at [1403, 26] on icon at bounding box center [1405, 27] width 12 height 12
